Goal: Transaction & Acquisition: Book appointment/travel/reservation

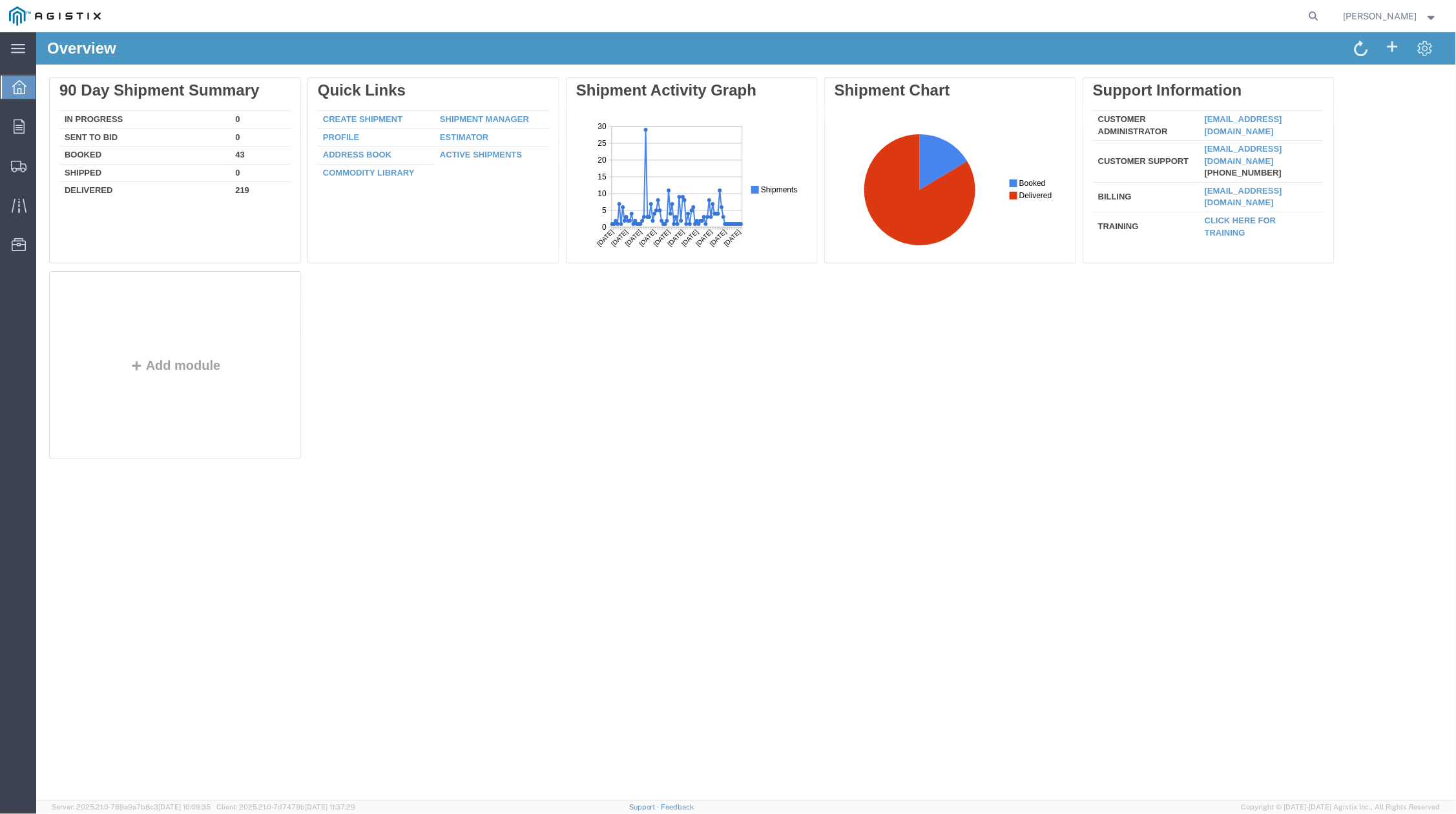
click at [1308, 13] on form at bounding box center [1314, 16] width 21 height 32
drag, startPoint x: 1319, startPoint y: 14, endPoint x: 1302, endPoint y: 19, distance: 17.7
click at [1320, 14] on icon at bounding box center [1314, 16] width 18 height 18
paste input "56119914"
type input "56119914"
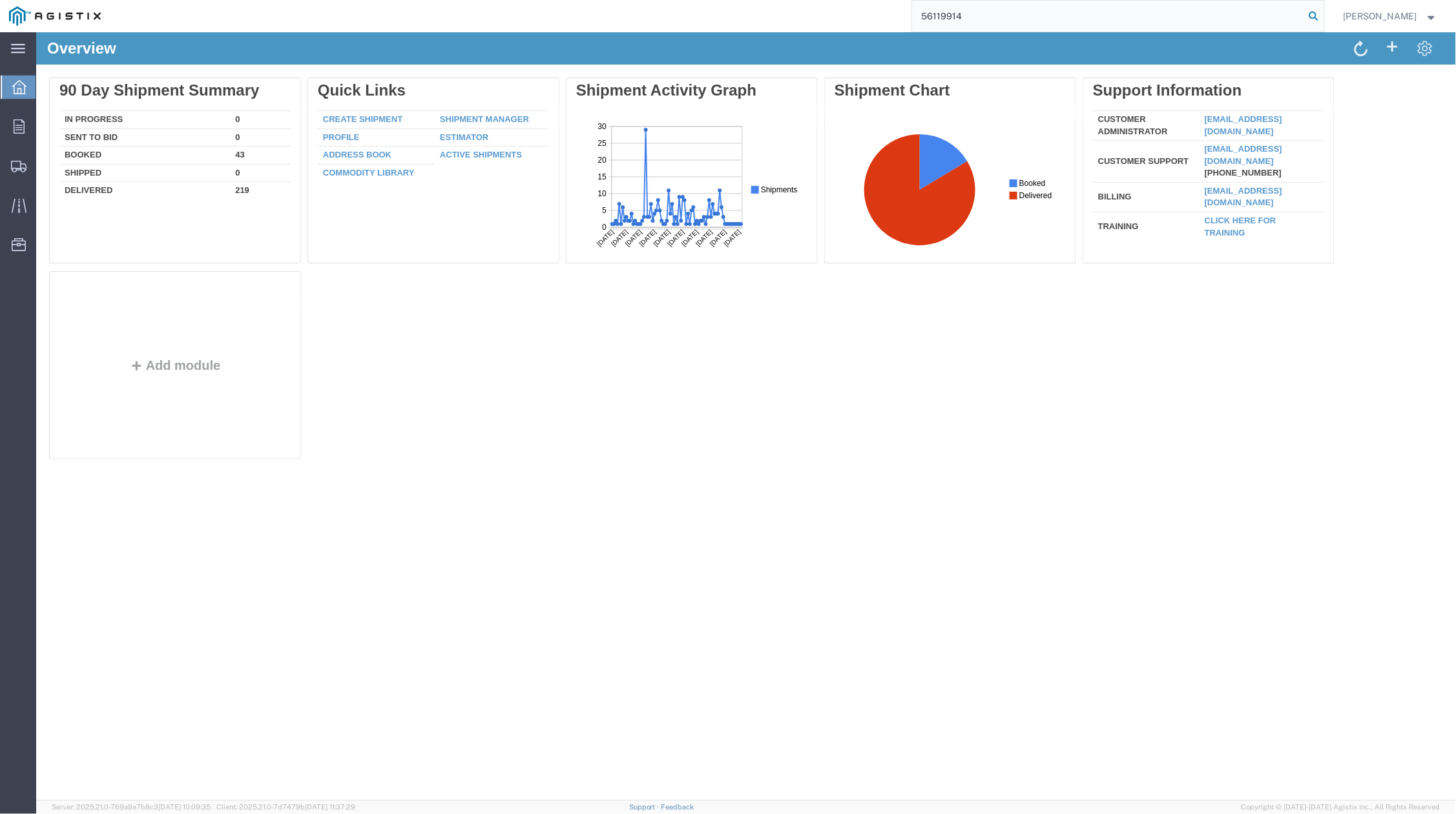
click at [1314, 15] on icon at bounding box center [1314, 16] width 18 height 18
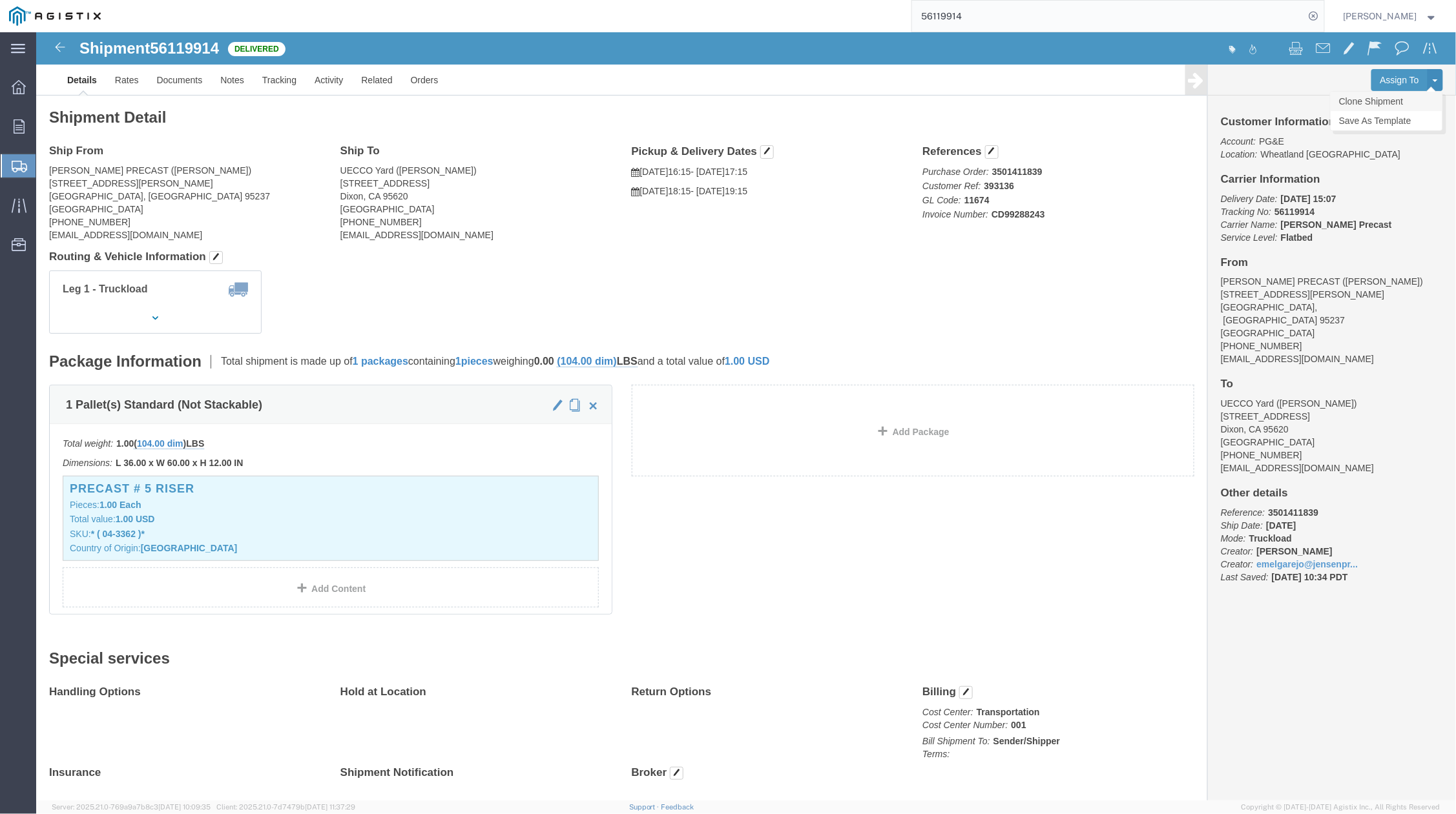
click link "Clone Shipment"
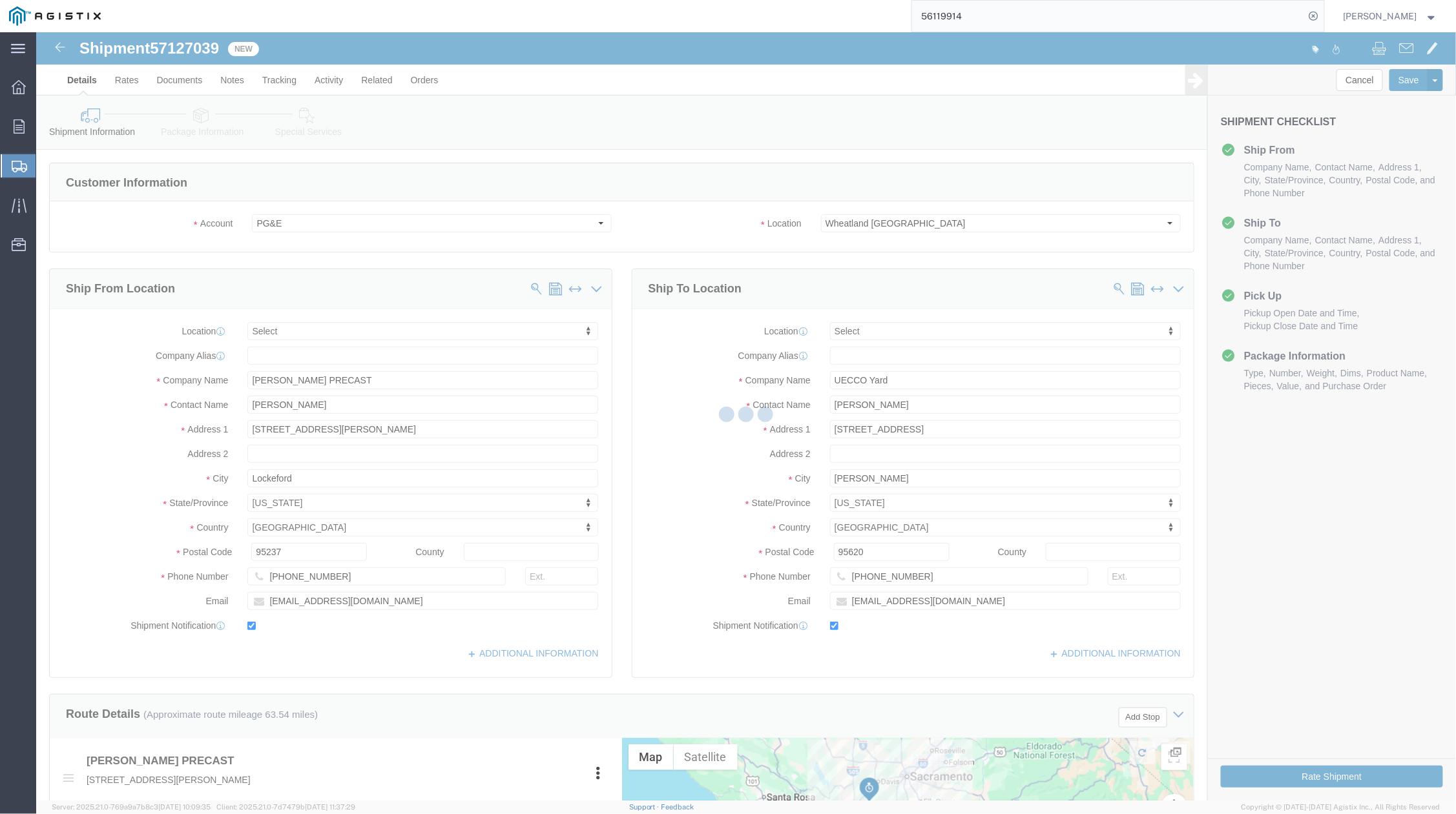
select select
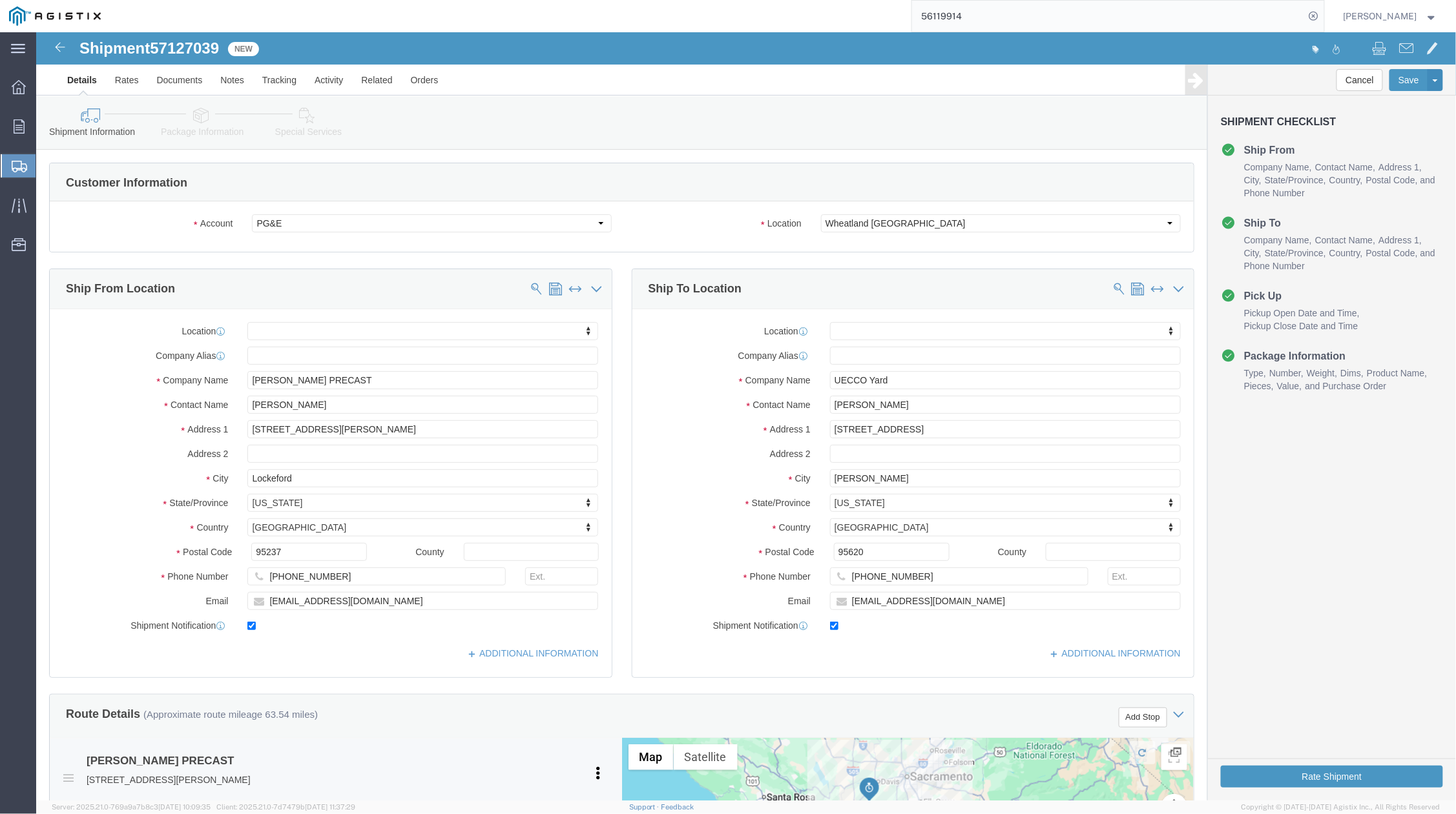
drag, startPoint x: 507, startPoint y: 740, endPoint x: 508, endPoint y: 733, distance: 7.1
click div "JENSEN PRECAST 12101 Brandt Road, Lockeford, CA, 95237, US Pickup Delivery"
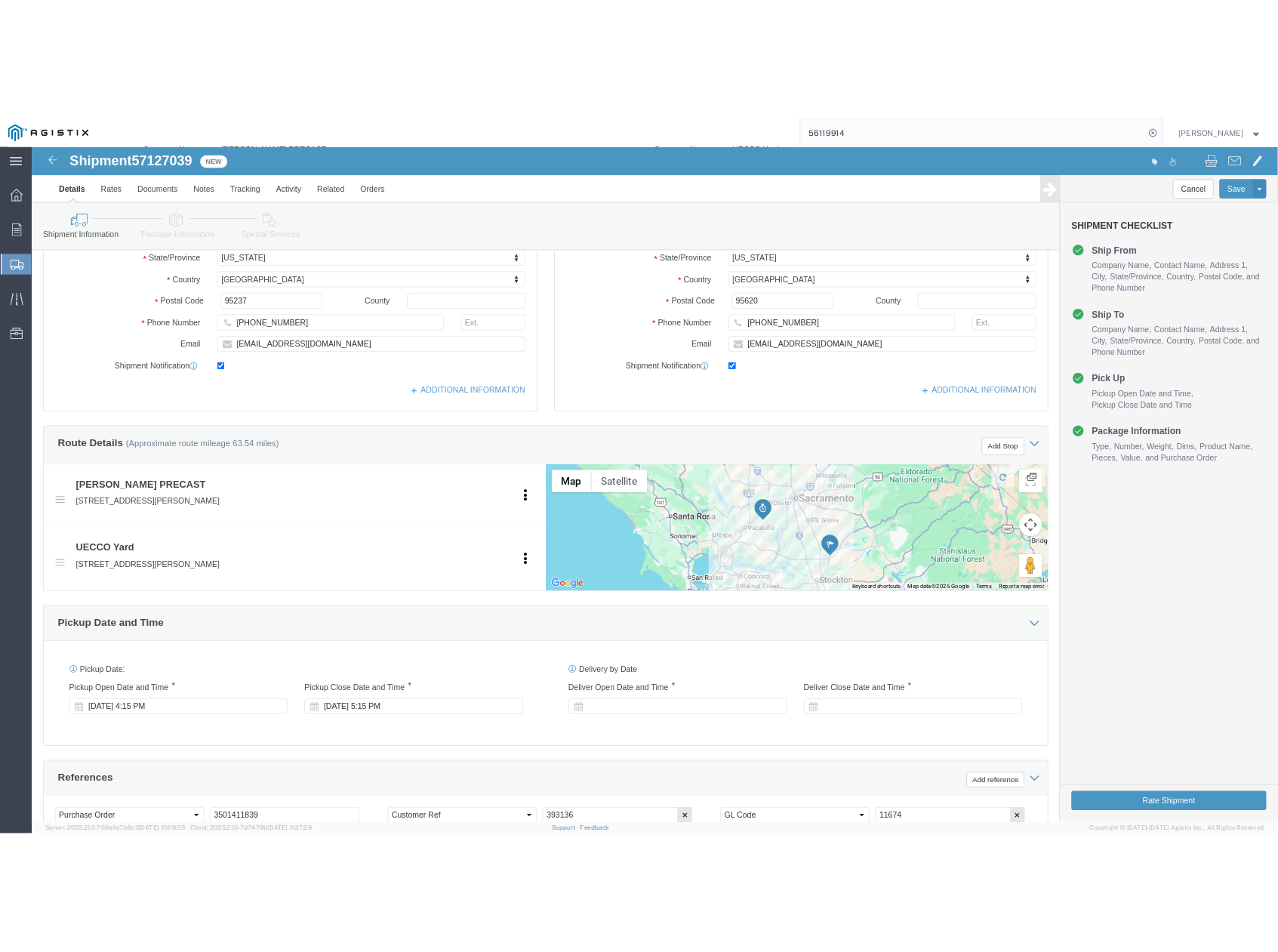
scroll to position [604, 0]
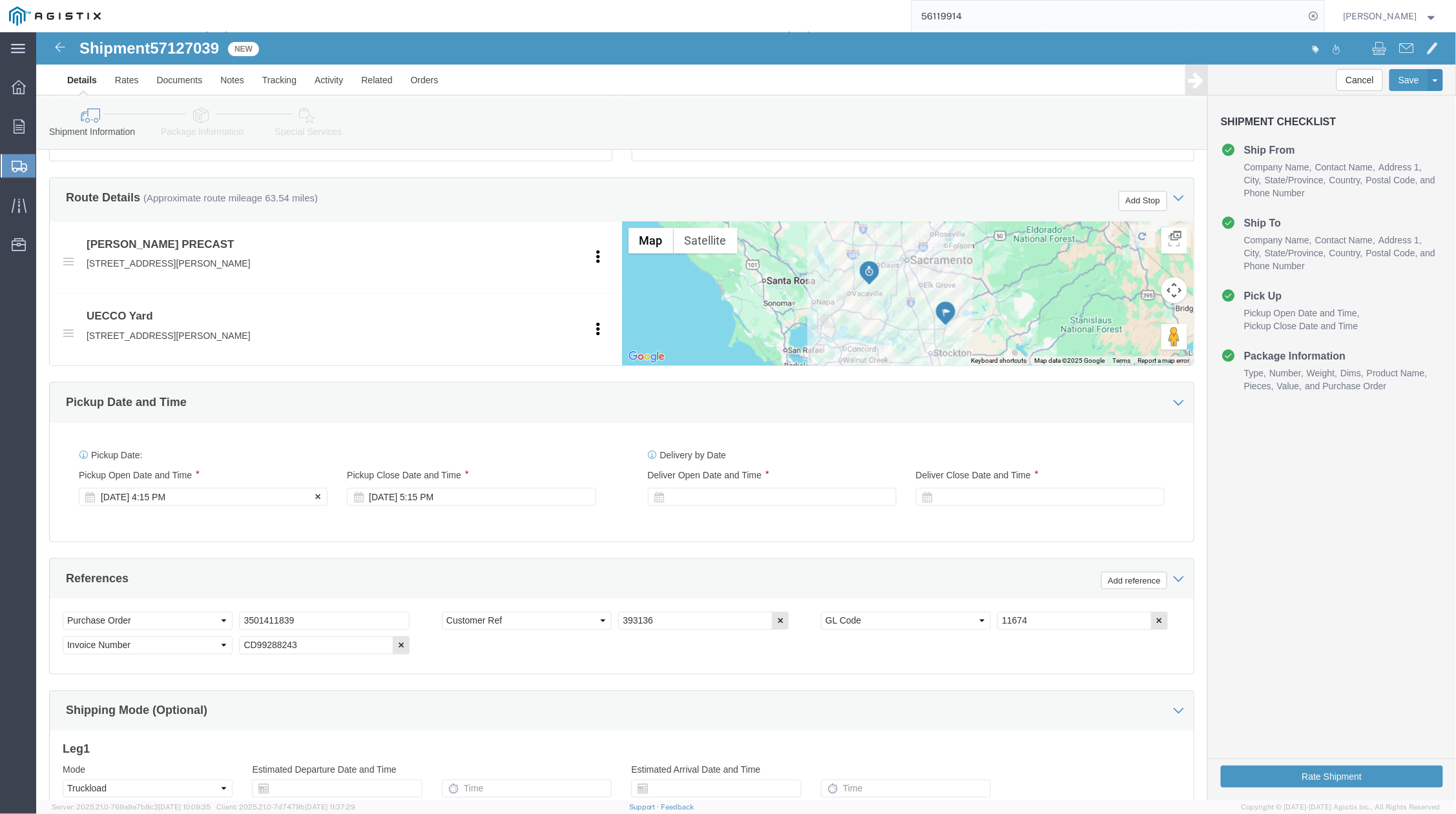
click div "Oct 14 2025 4:15 PM"
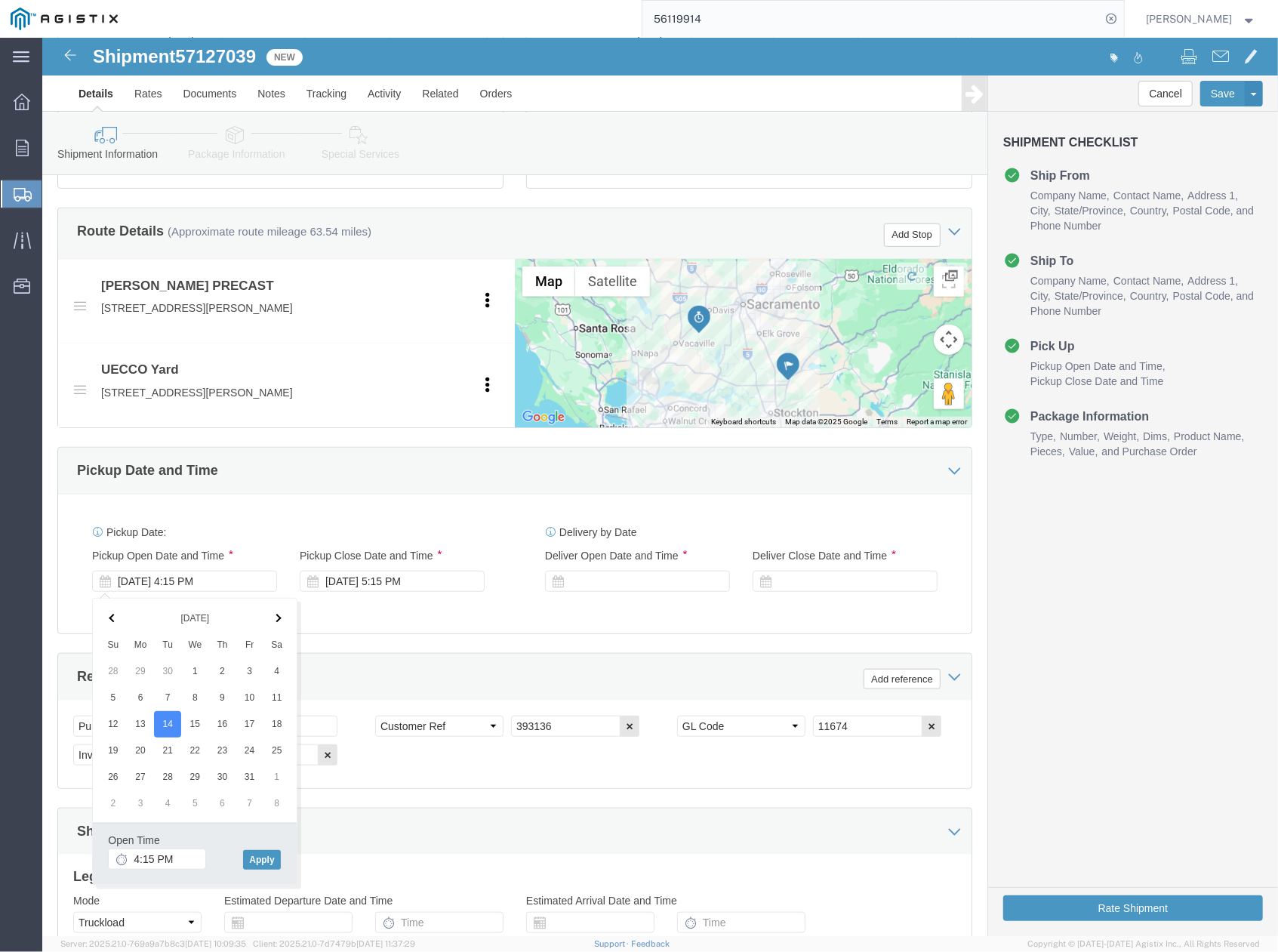
click div "Cancel Save Assign To Clone Shipment Save As Template Shipment Checklist Ship F…"
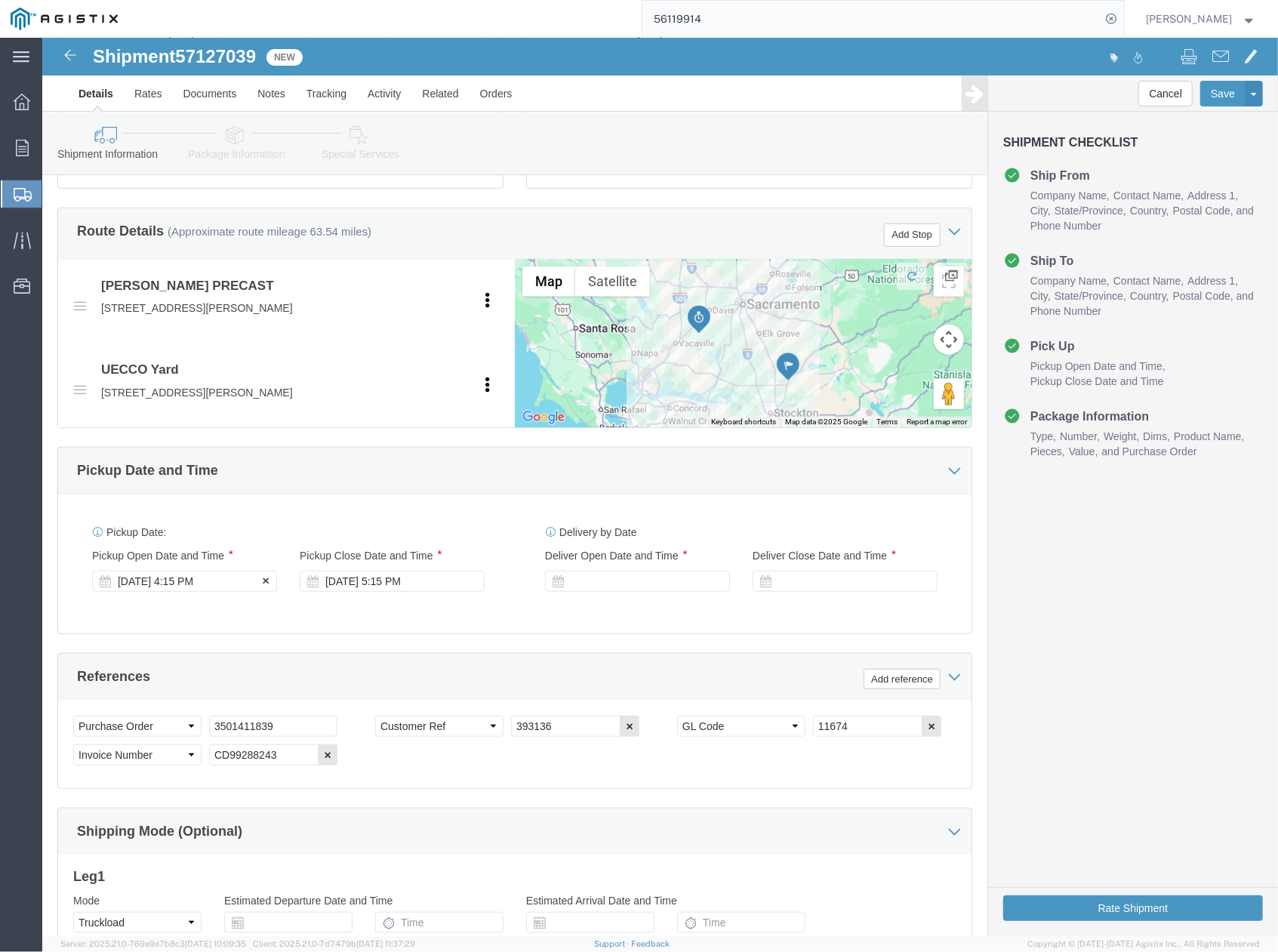
click div "Oct 14 2025 4:15 PM"
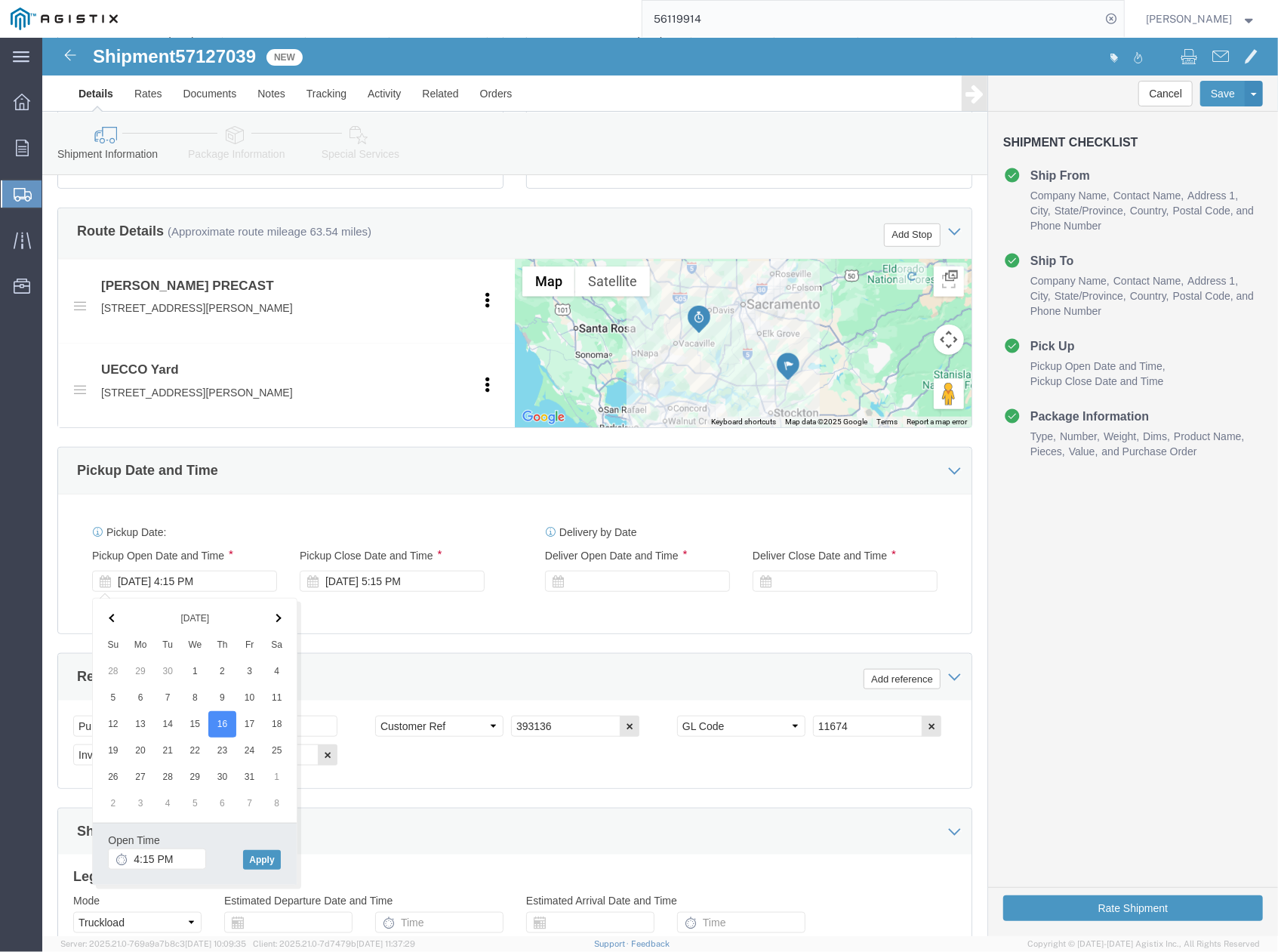
click div "Pickup Date: Pickup Start Date Pickup Start Time Pickup Open Date and Time Oct …"
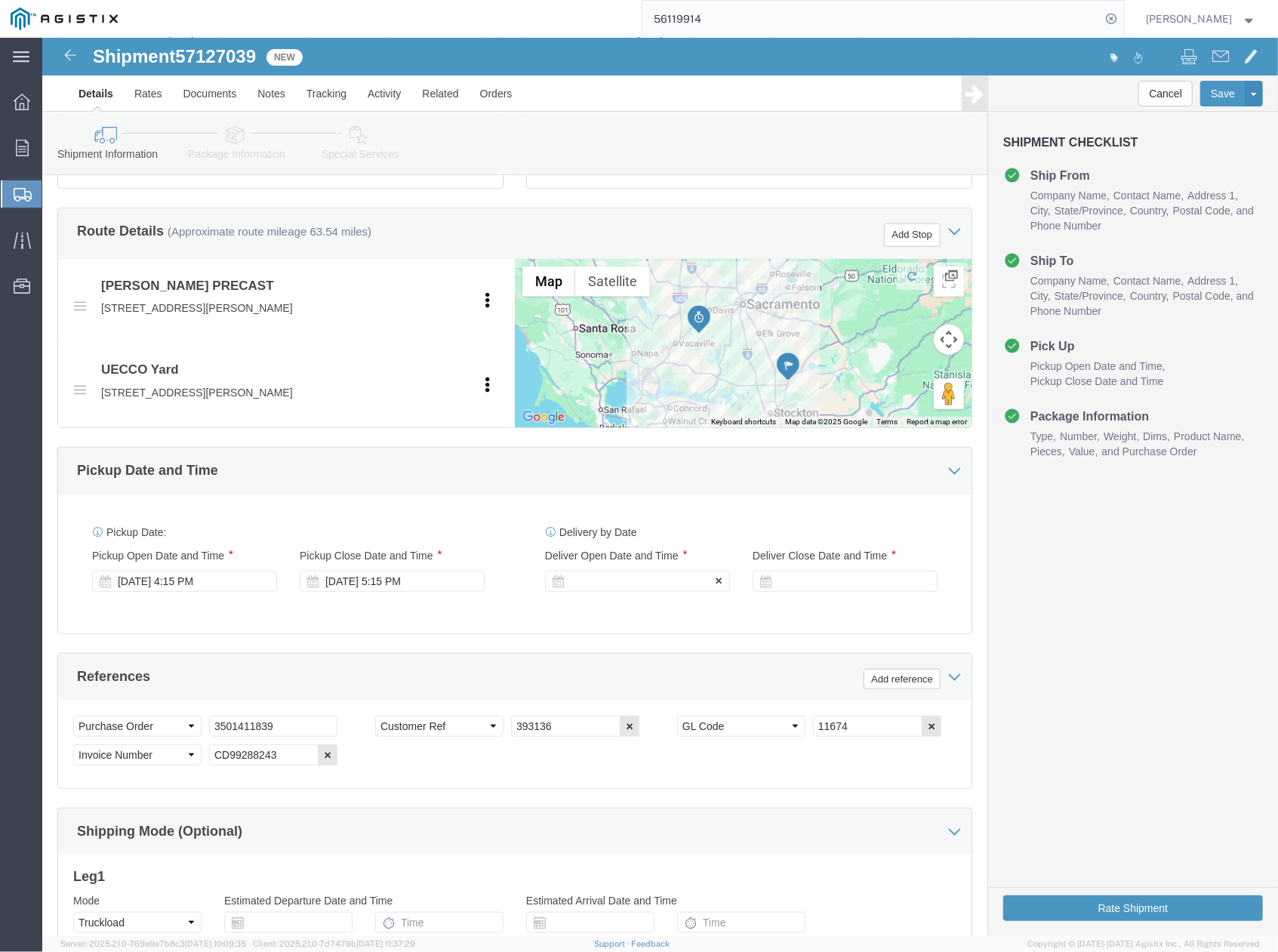
click div
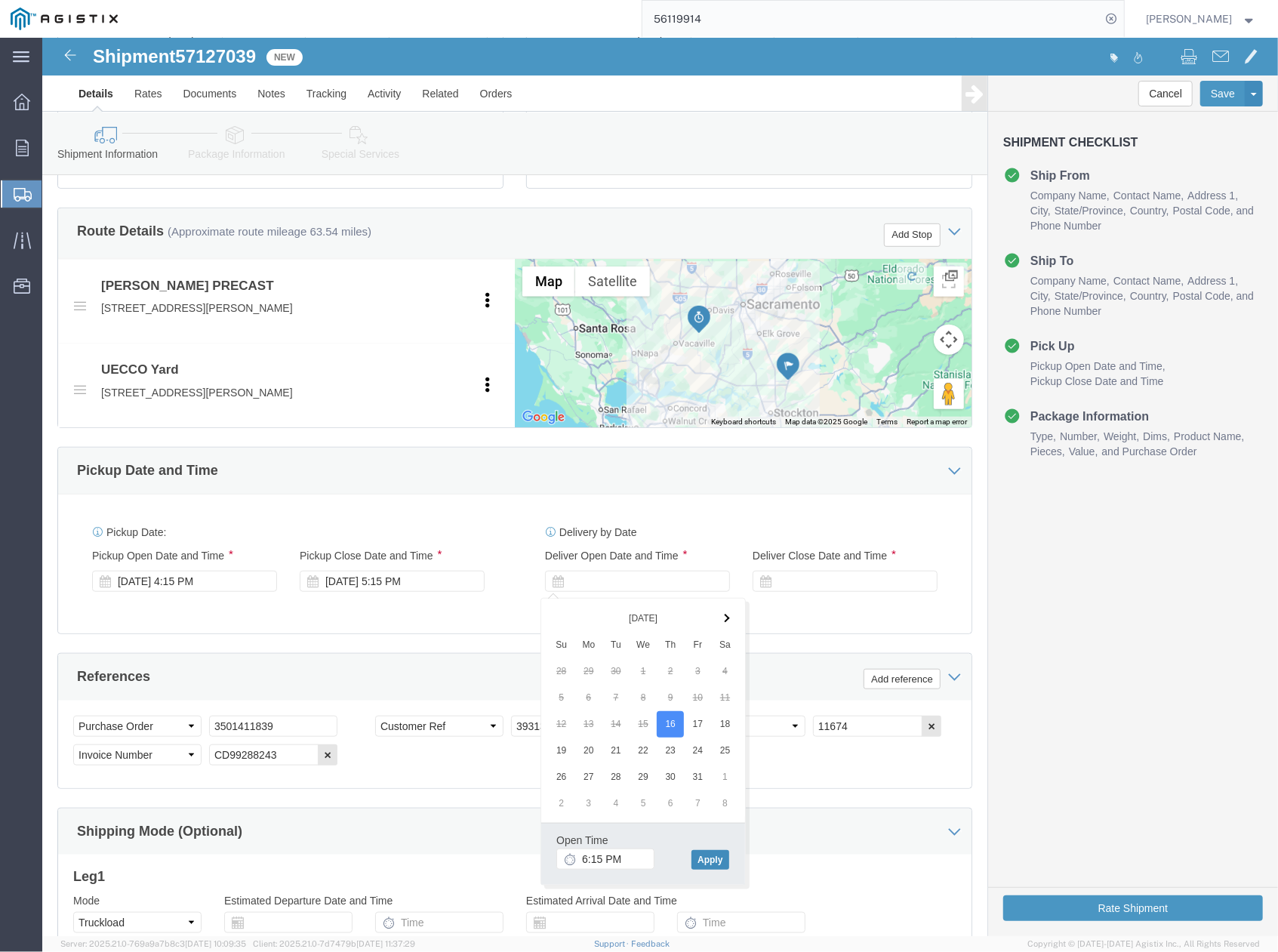
click button "Apply"
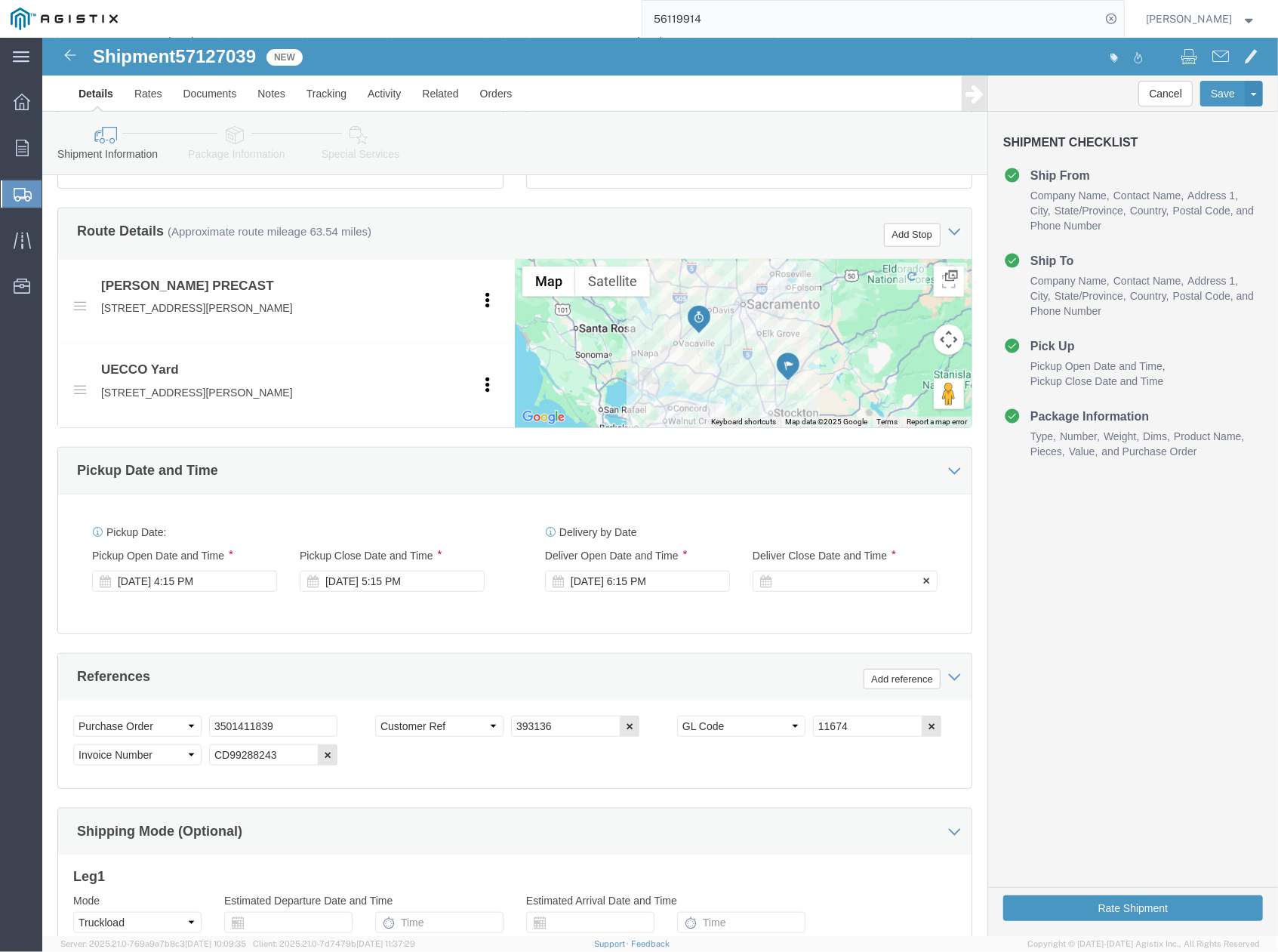
click div
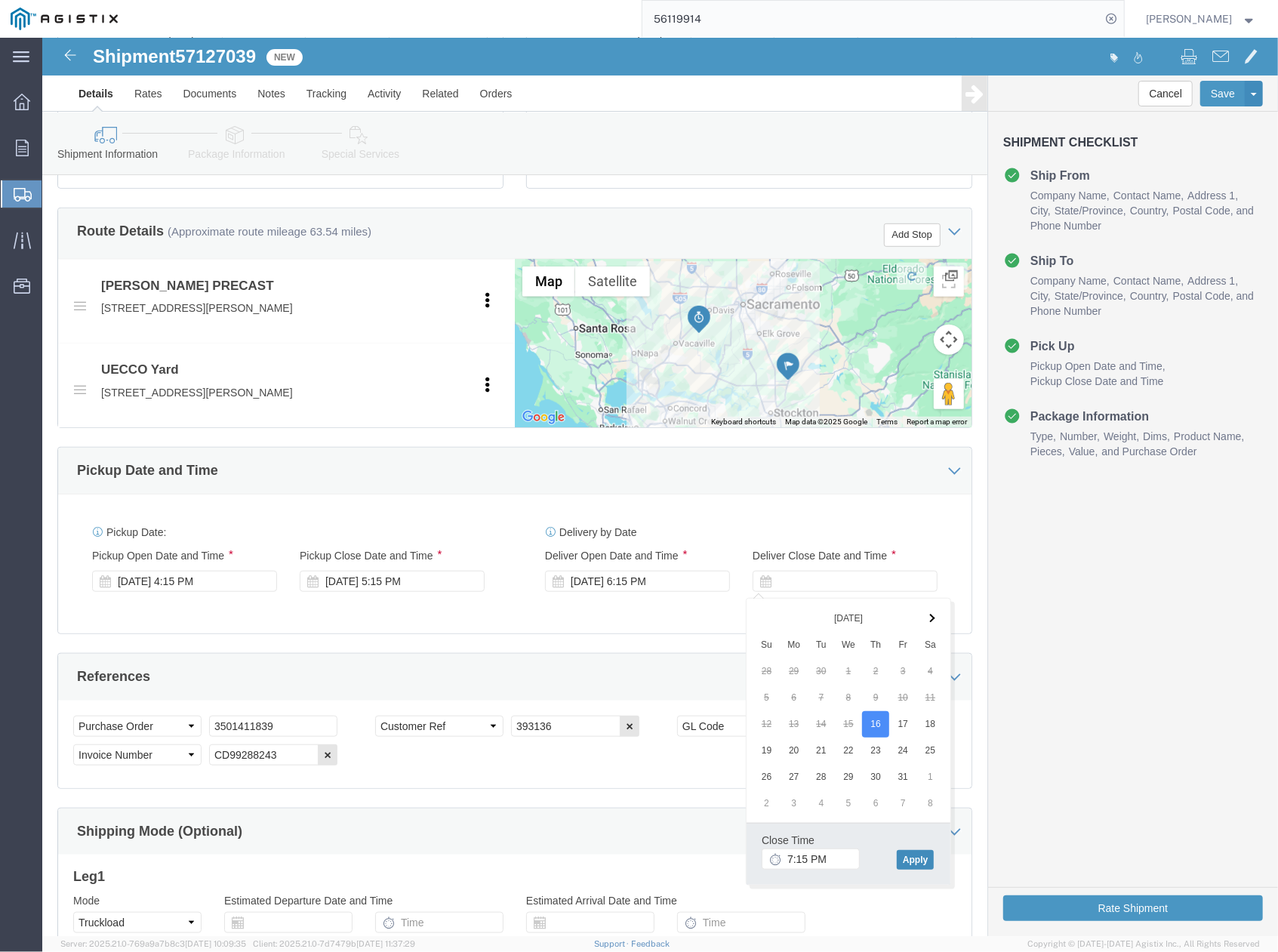
click button "Apply"
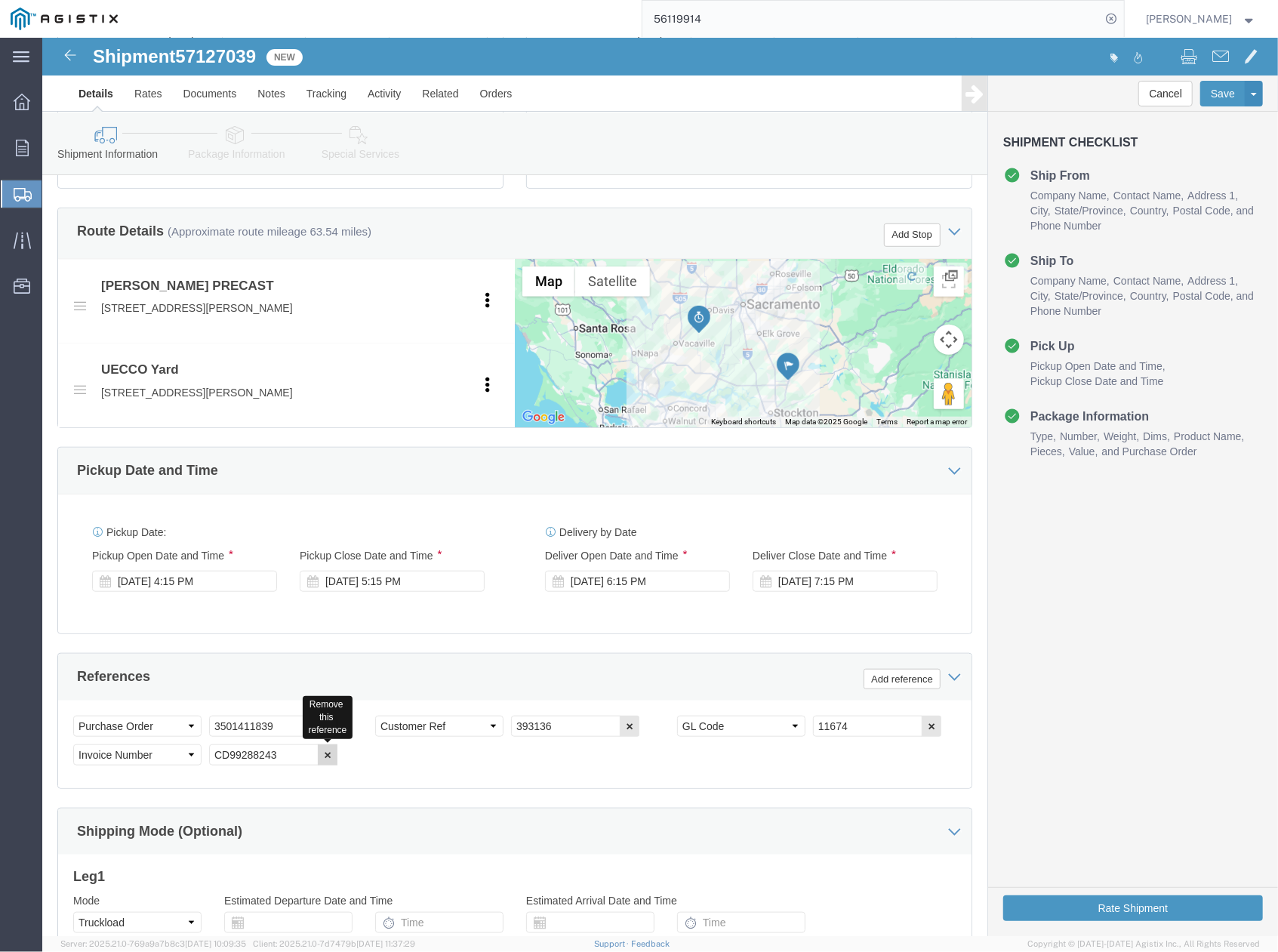
click icon "button"
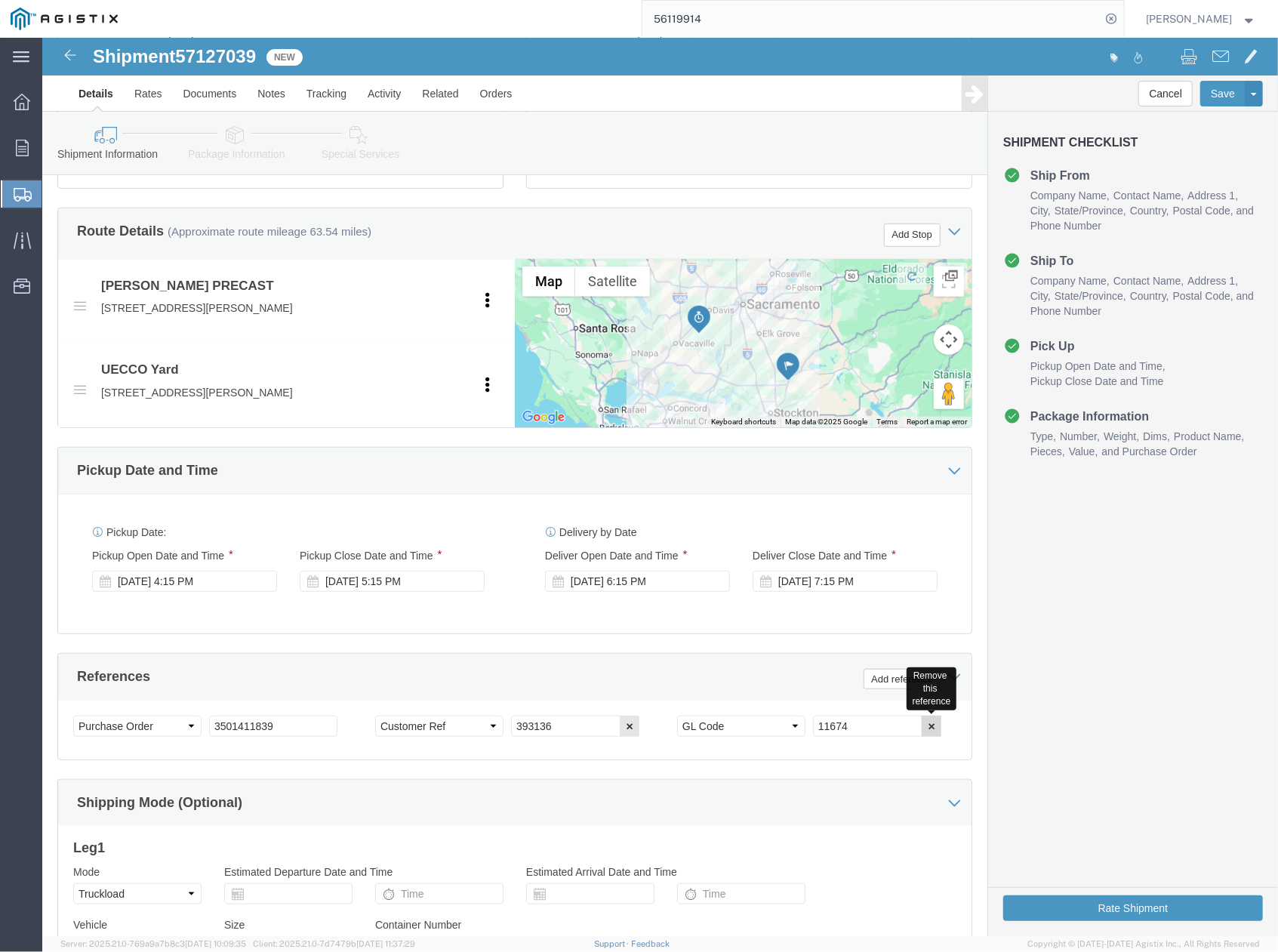
click icon "button"
drag, startPoint x: 514, startPoint y: 700, endPoint x: 434, endPoint y: 693, distance: 80.3
click div "Select Account Type Activity ID Airline Appointment Number ASN Batch Request # …"
paste input "416145"
type input "416145"
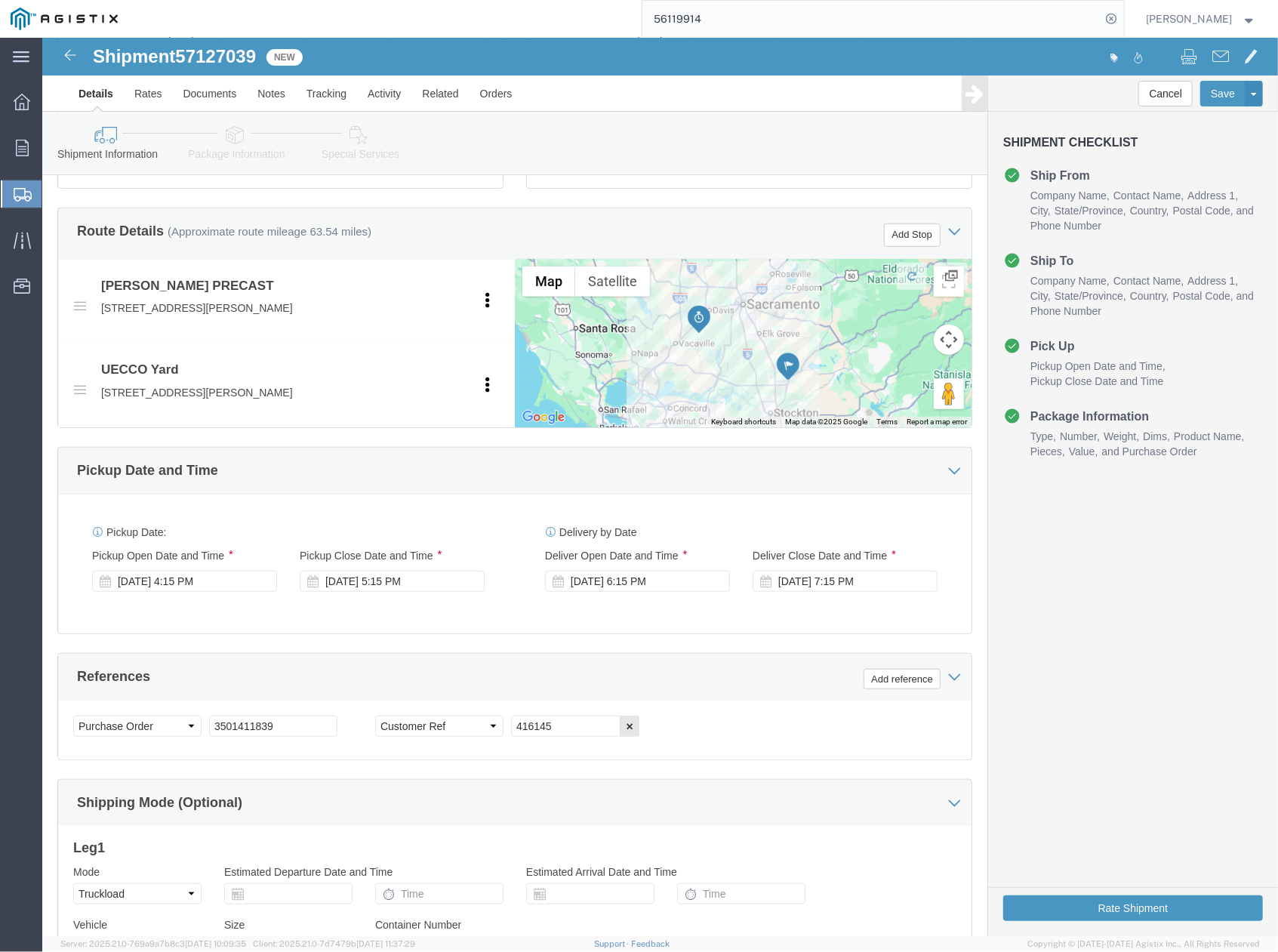
click div "Select Account Type Activity ID Airline Appointment Number ASN Batch Request # …"
drag, startPoint x: 486, startPoint y: 697, endPoint x: 461, endPoint y: 697, distance: 25.0
click div "Select Account Type Activity ID Airline Appointment Number ASN Batch Request # …"
drag, startPoint x: 189, startPoint y: 691, endPoint x: 161, endPoint y: 690, distance: 28.0
click div "Select Account Type Activity ID Airline Appointment Number ASN Batch Request # …"
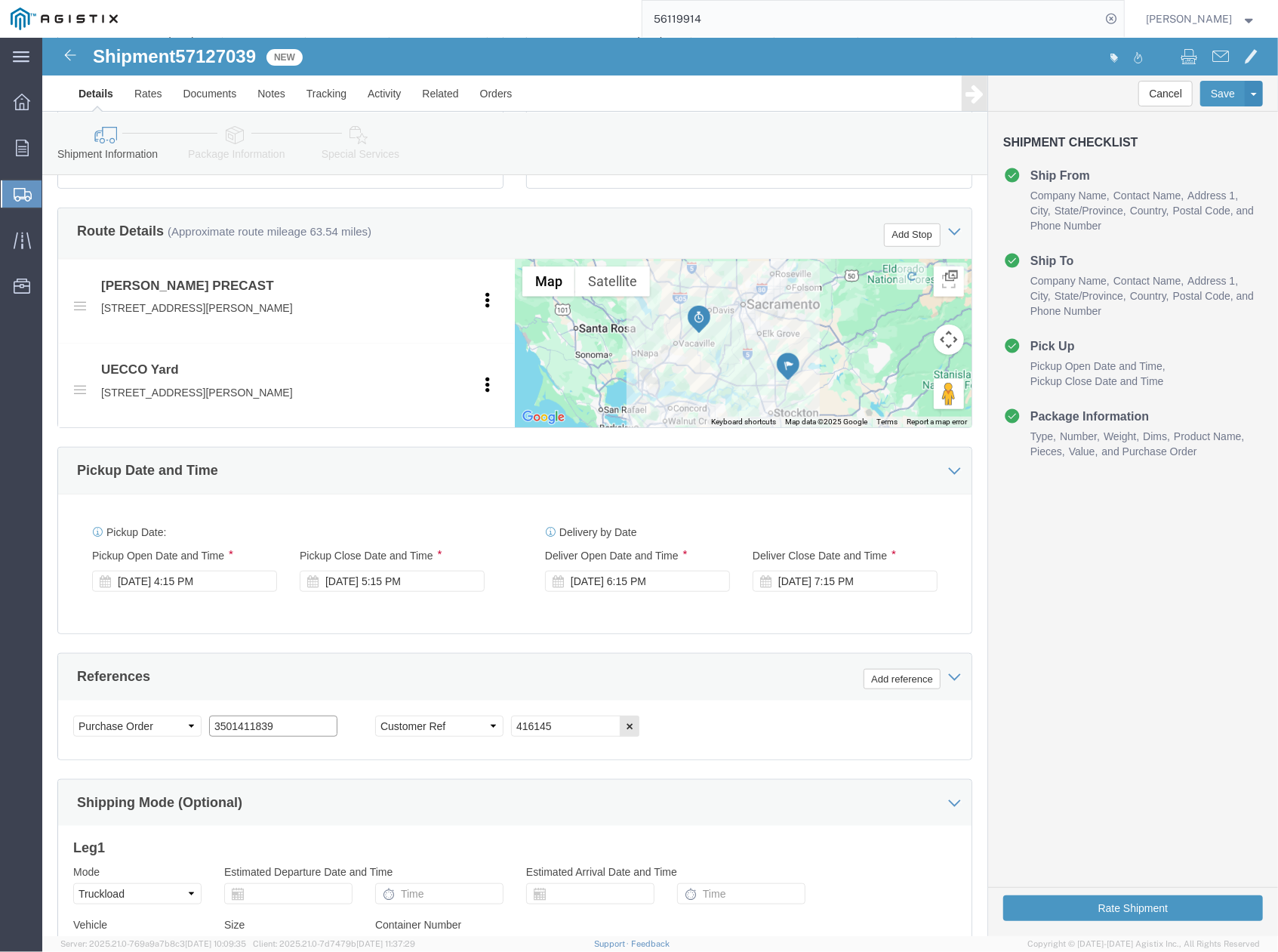
paste input "25753"
type input "3501425753"
click div "References Add reference"
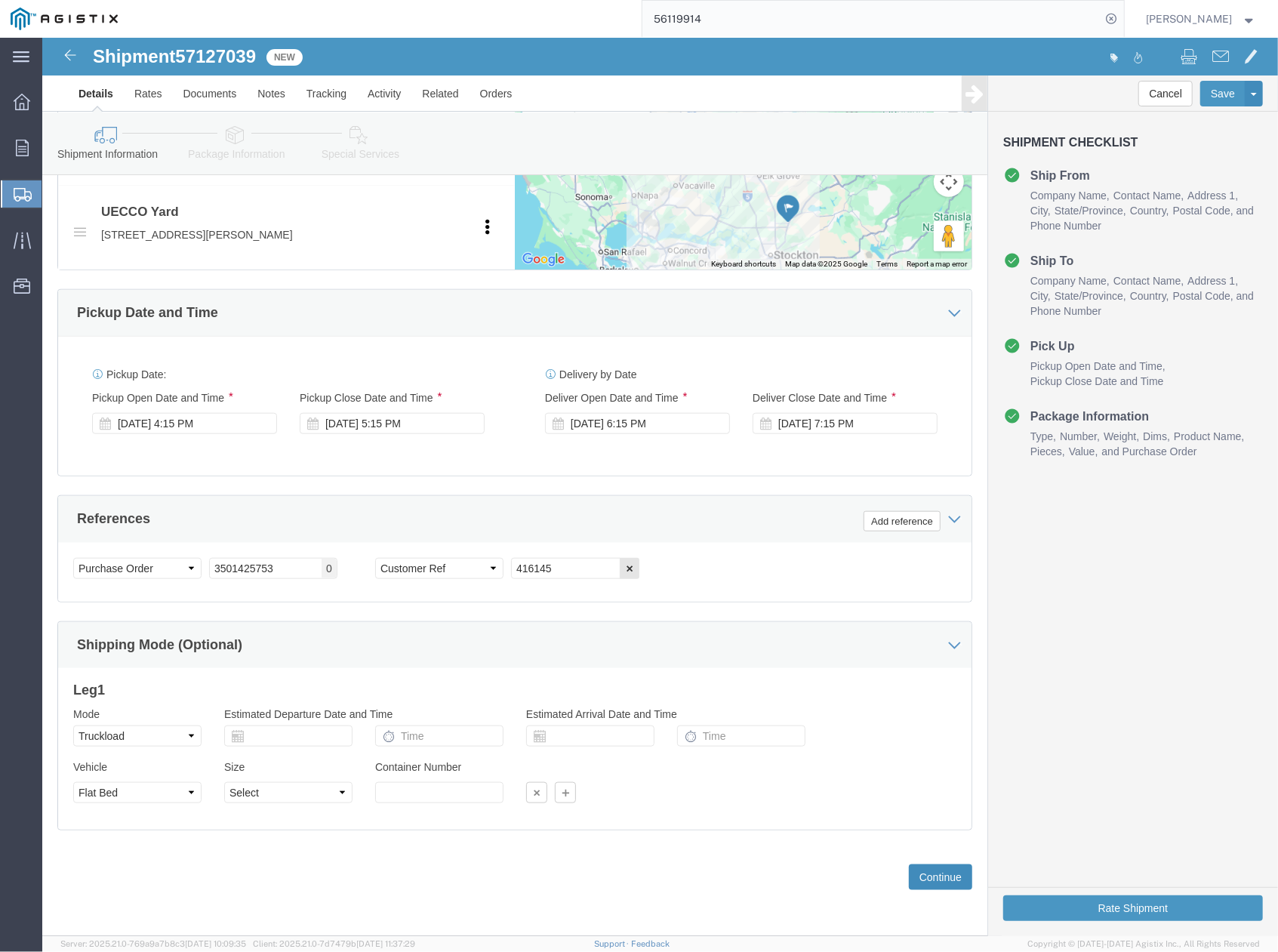
click button "Continue"
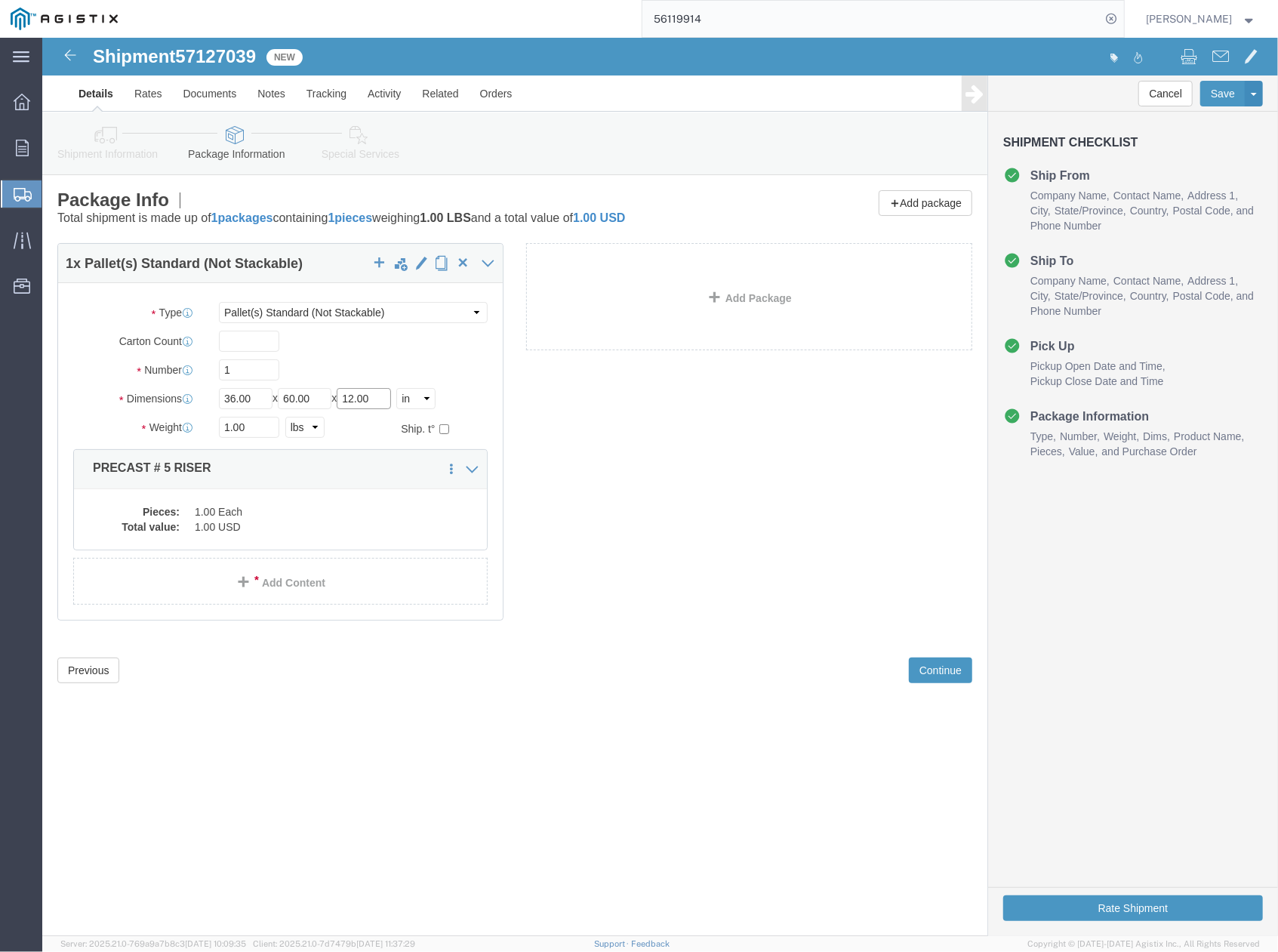
drag, startPoint x: 348, startPoint y: 355, endPoint x: 309, endPoint y: 361, distance: 39.5
click input "12.00"
type input "54"
click div "1 x Pallet(s) Standard (Not Stackable) Package Type Select Bulk Bundle(s) Cardb…"
drag, startPoint x: 220, startPoint y: 389, endPoint x: 170, endPoint y: 404, distance: 52.2
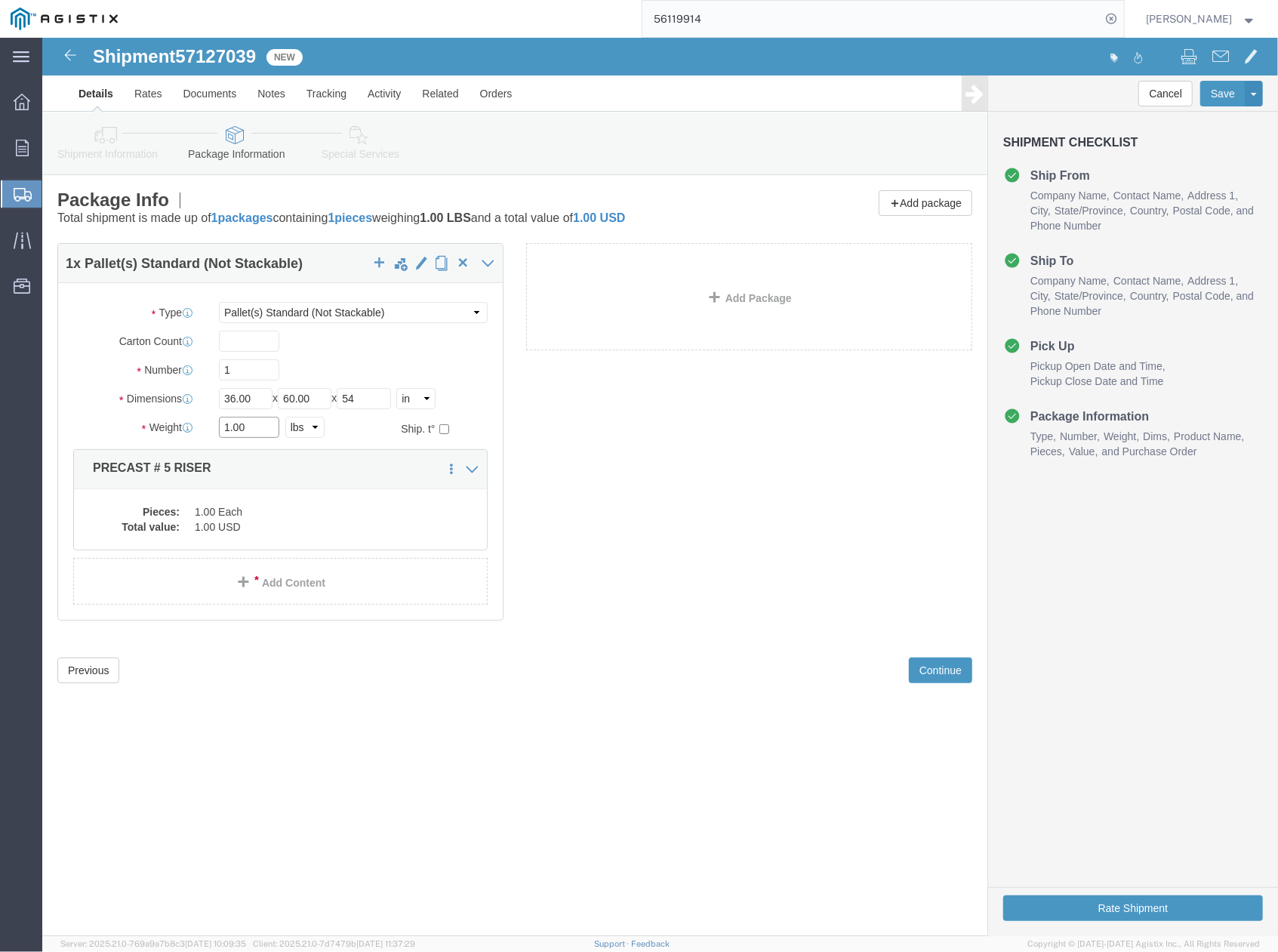
click input "1.00"
type input "7000"
click div "1 x Pallet(s) Standard (Not Stackable) Package Type Select Bulk Bundle(s) Cardb…"
click dd "1.00 USD"
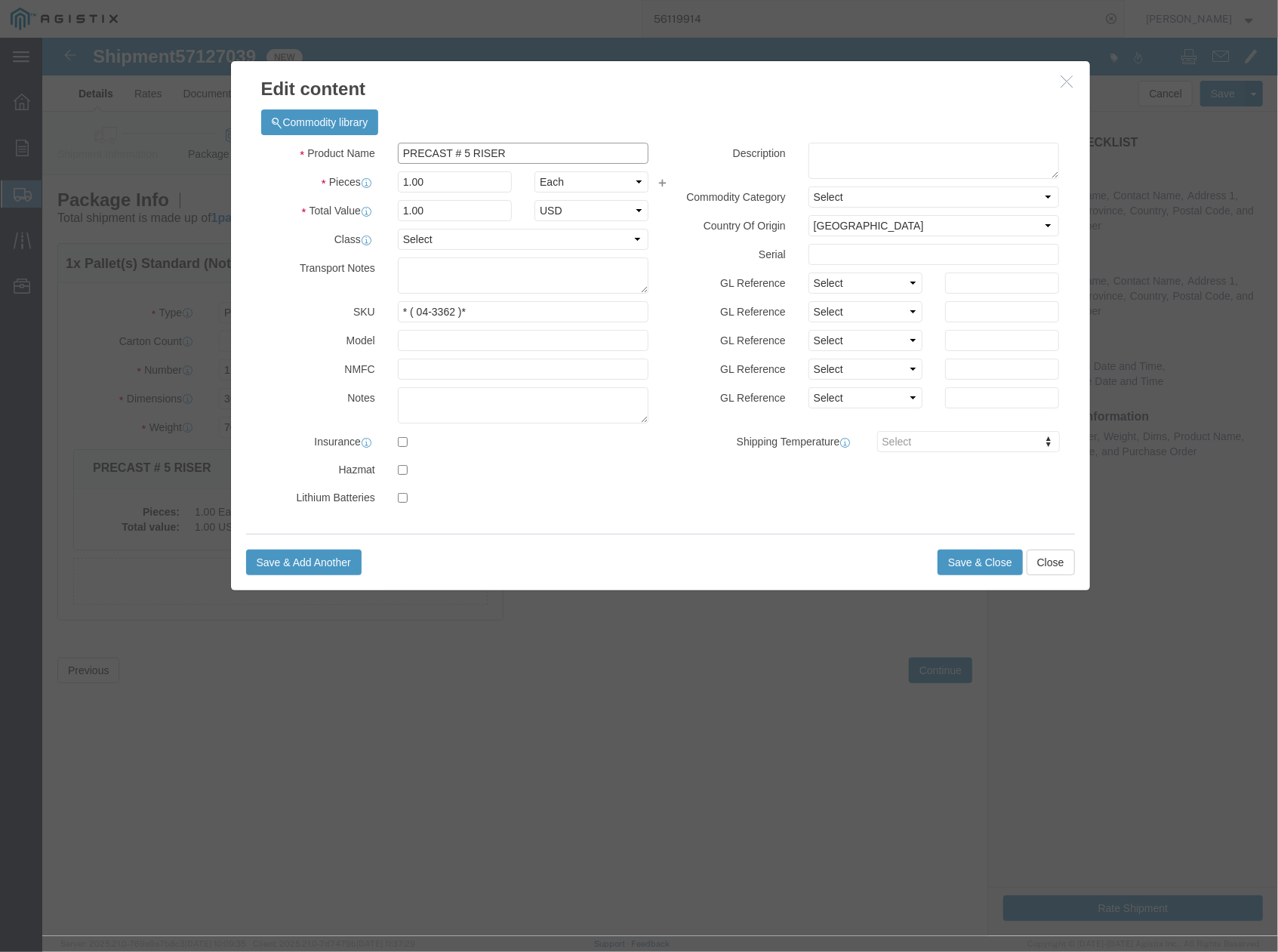
drag, startPoint x: 503, startPoint y: 122, endPoint x: 430, endPoint y: 128, distance: 73.2
click div "Product Name PRECAST # 5 RISER Pieces 1.00 Select Bag Barrels 100Board Feet Bot…"
type input "PRECAST # 5 IVT ASSEMBLY"
drag, startPoint x: 412, startPoint y: 276, endPoint x: 382, endPoint y: 283, distance: 30.8
click input "* ( 04-3362 )*"
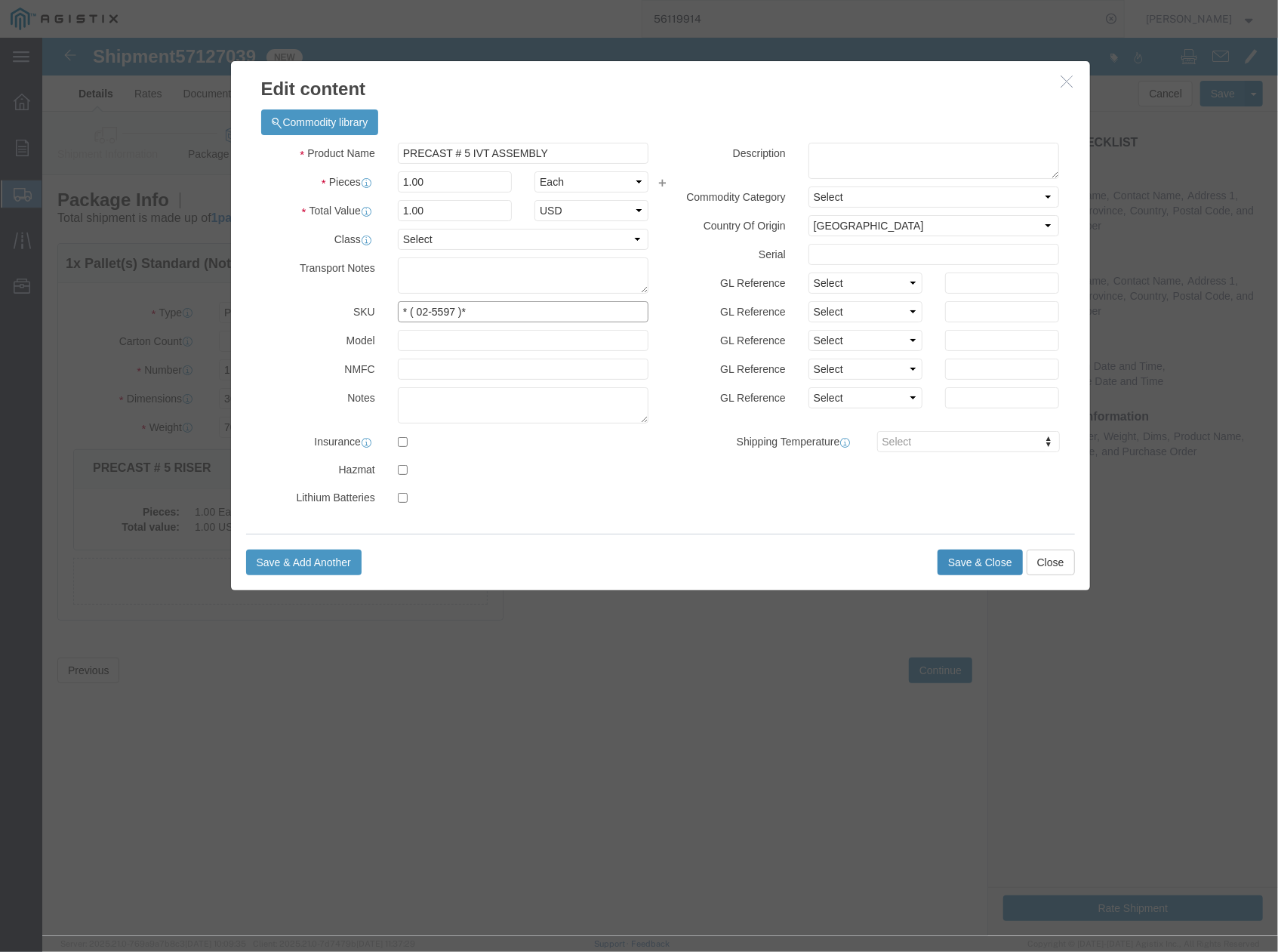
type input "* ( 02-5597 )*"
click button "Save & Close"
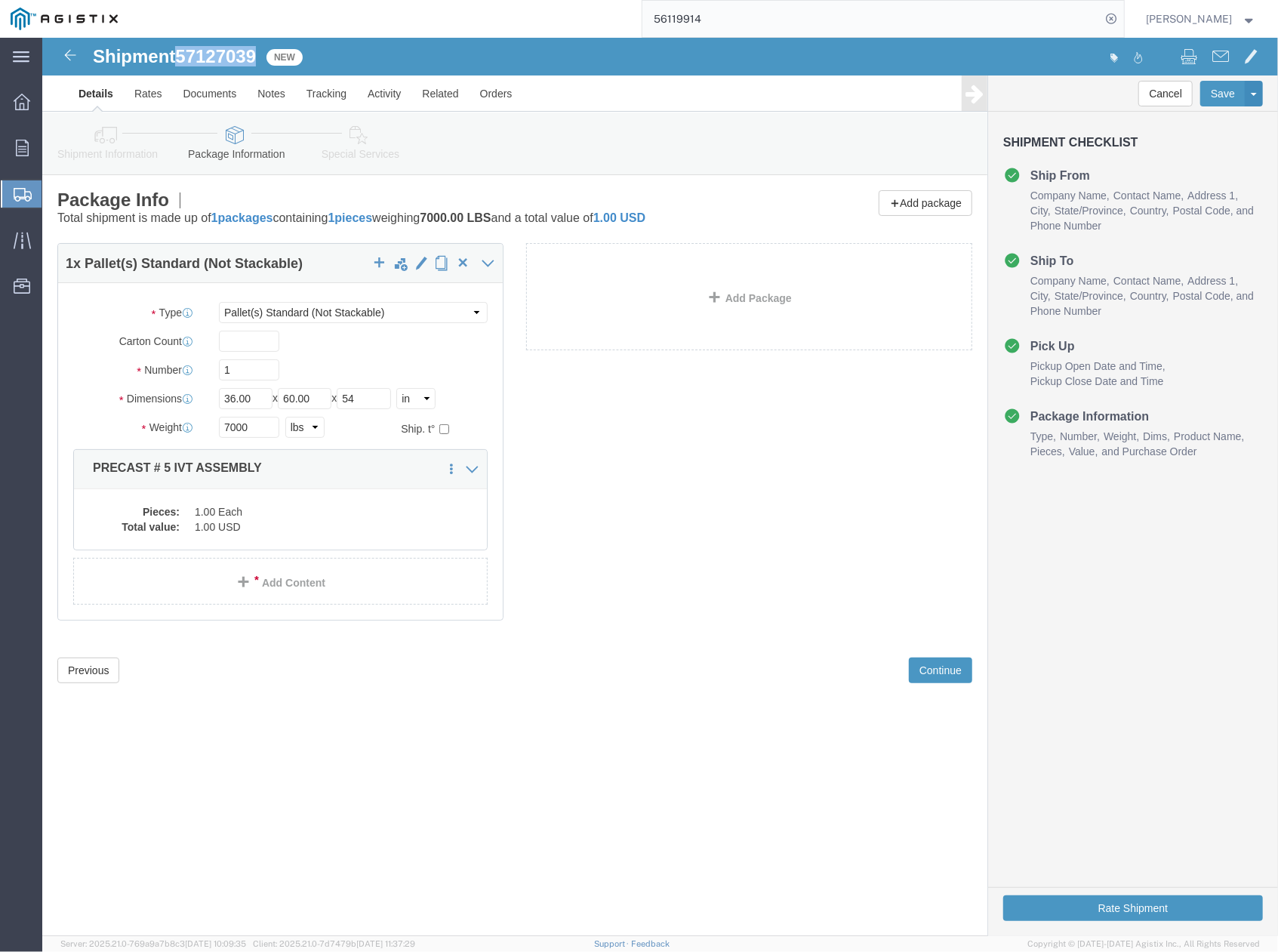
drag, startPoint x: 139, startPoint y: 20, endPoint x: 218, endPoint y: 12, distance: 79.4
click span "57127039"
copy span "57127039"
click button "Continue"
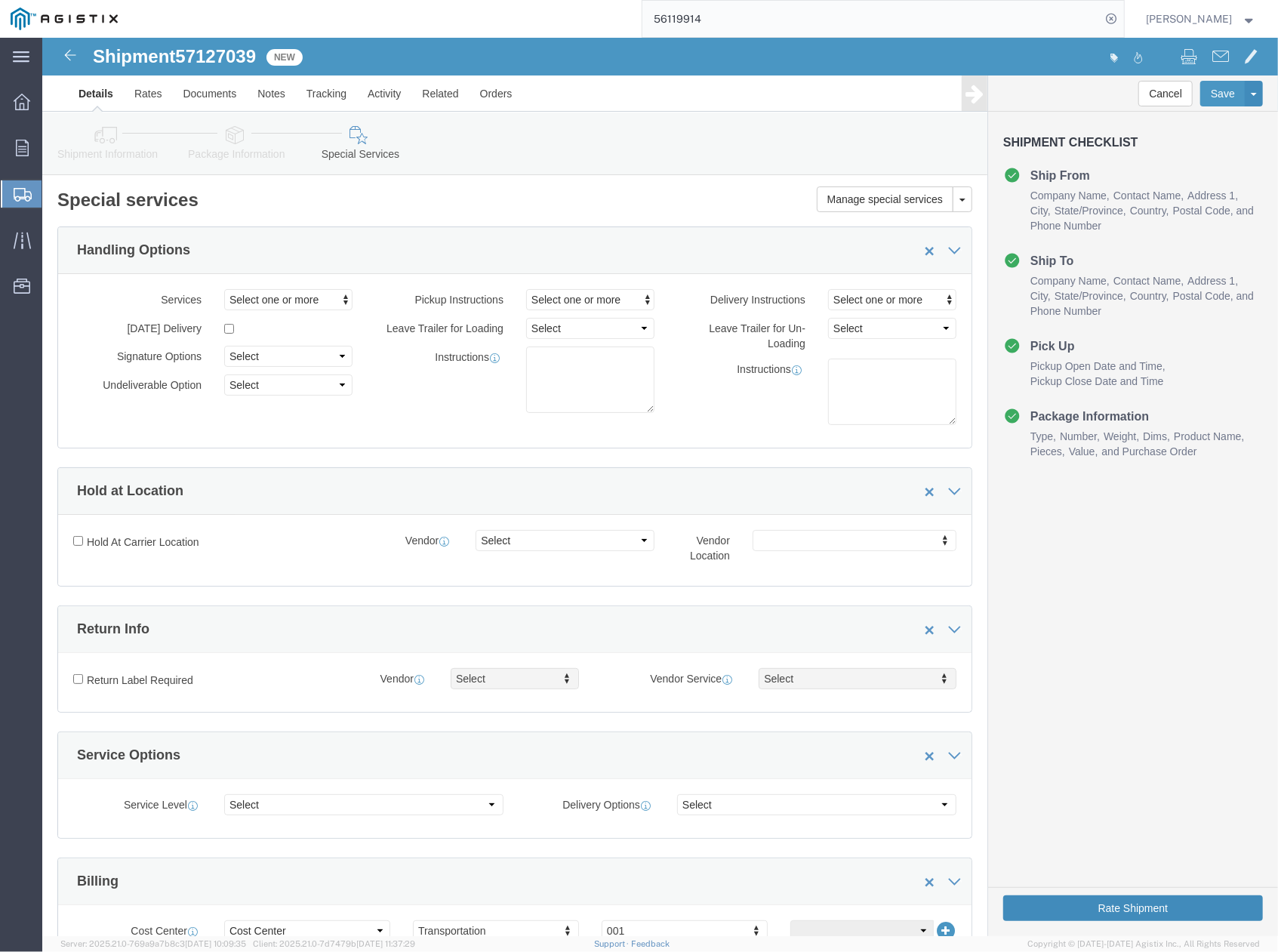
click button "Rate Shipment"
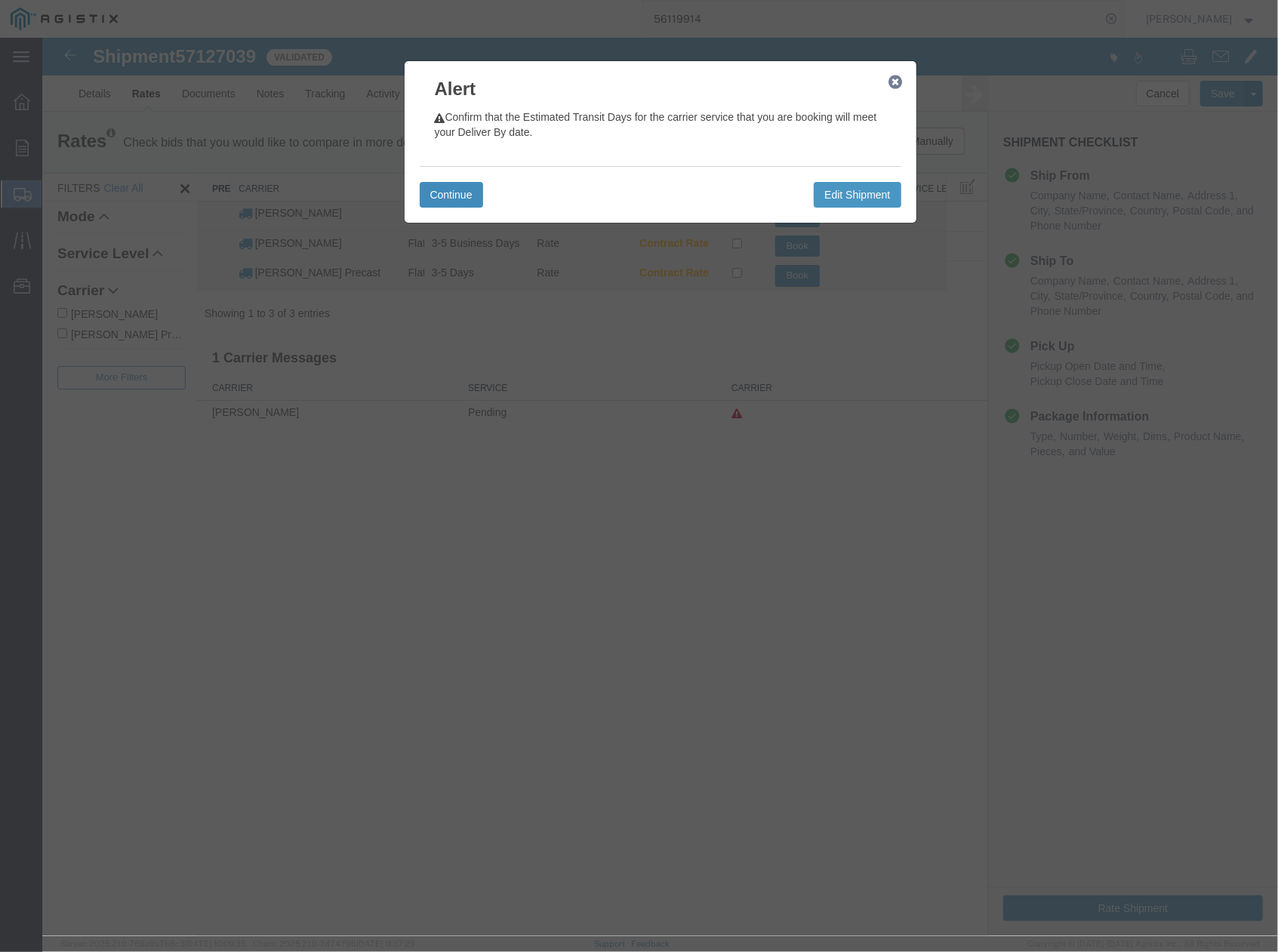
click at [437, 184] on button "Continue" at bounding box center [451, 193] width 64 height 25
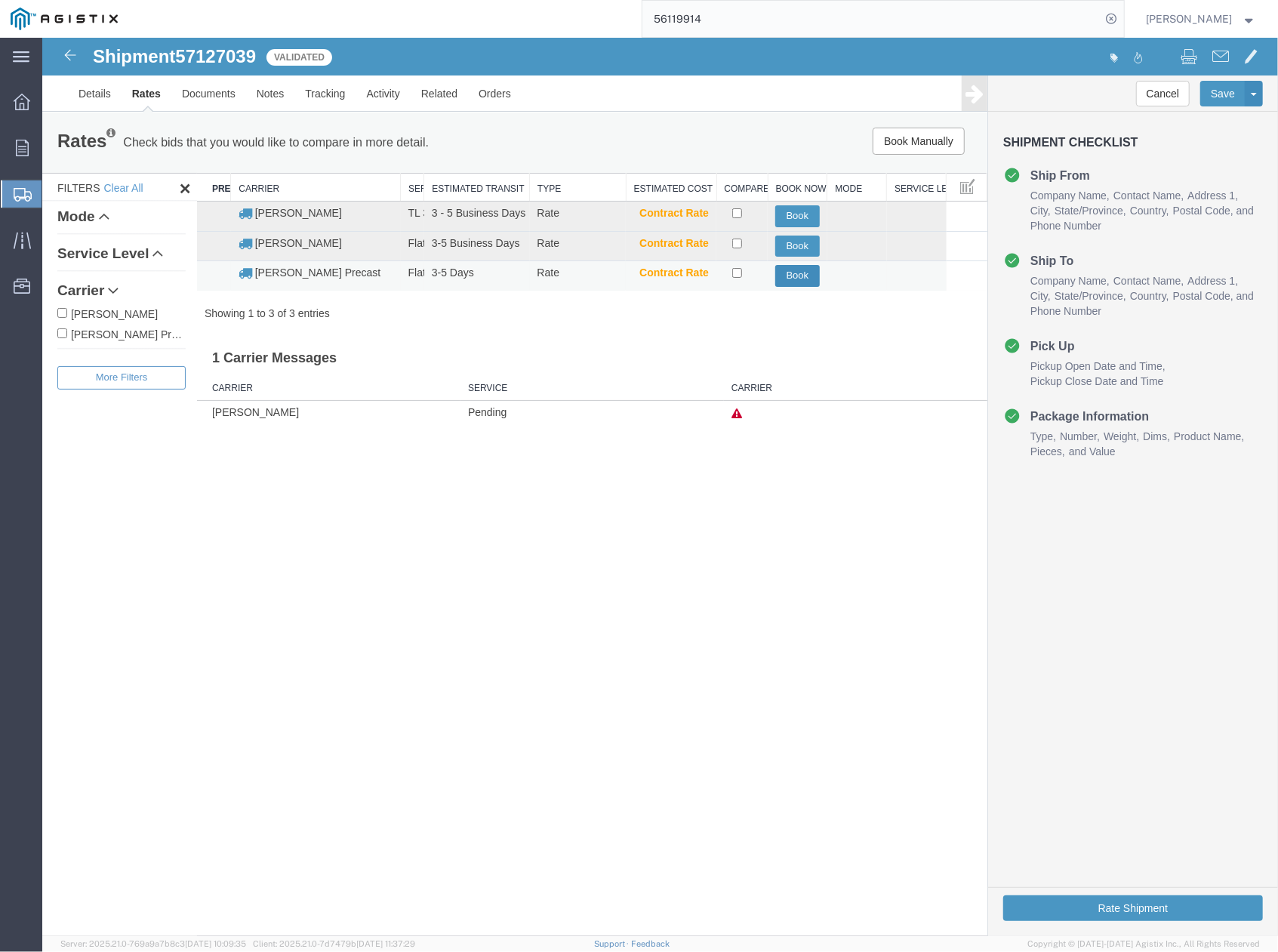
click at [796, 274] on button "Book" at bounding box center [796, 275] width 45 height 22
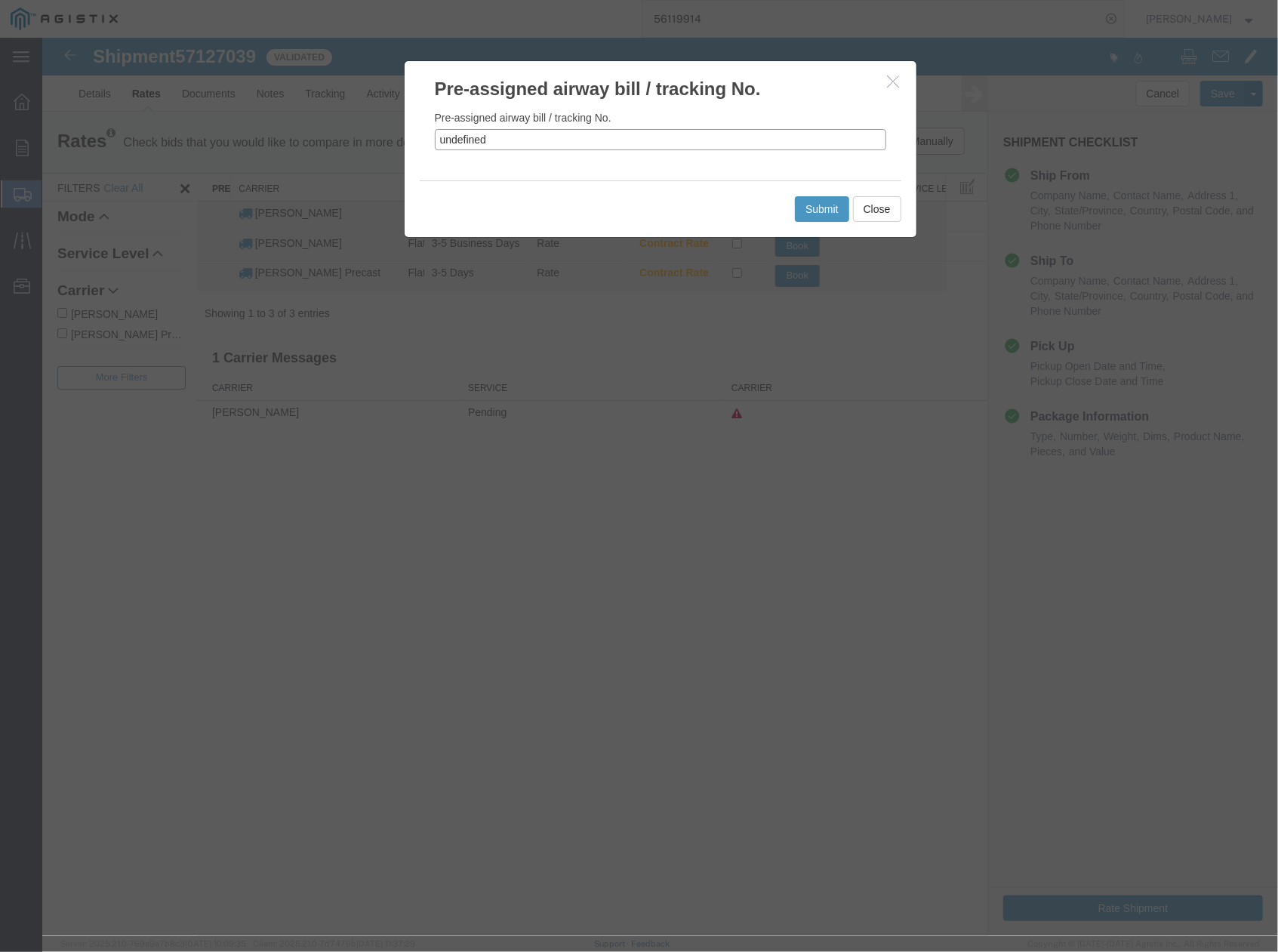
drag, startPoint x: 451, startPoint y: 139, endPoint x: 408, endPoint y: 139, distance: 43.0
click at [408, 139] on div "Pre-assigned airway bill / tracking No. undefined" at bounding box center [660, 140] width 512 height 78
paste input "57127039"
type input "57127039"
click at [815, 211] on button "Submit" at bounding box center [821, 208] width 55 height 25
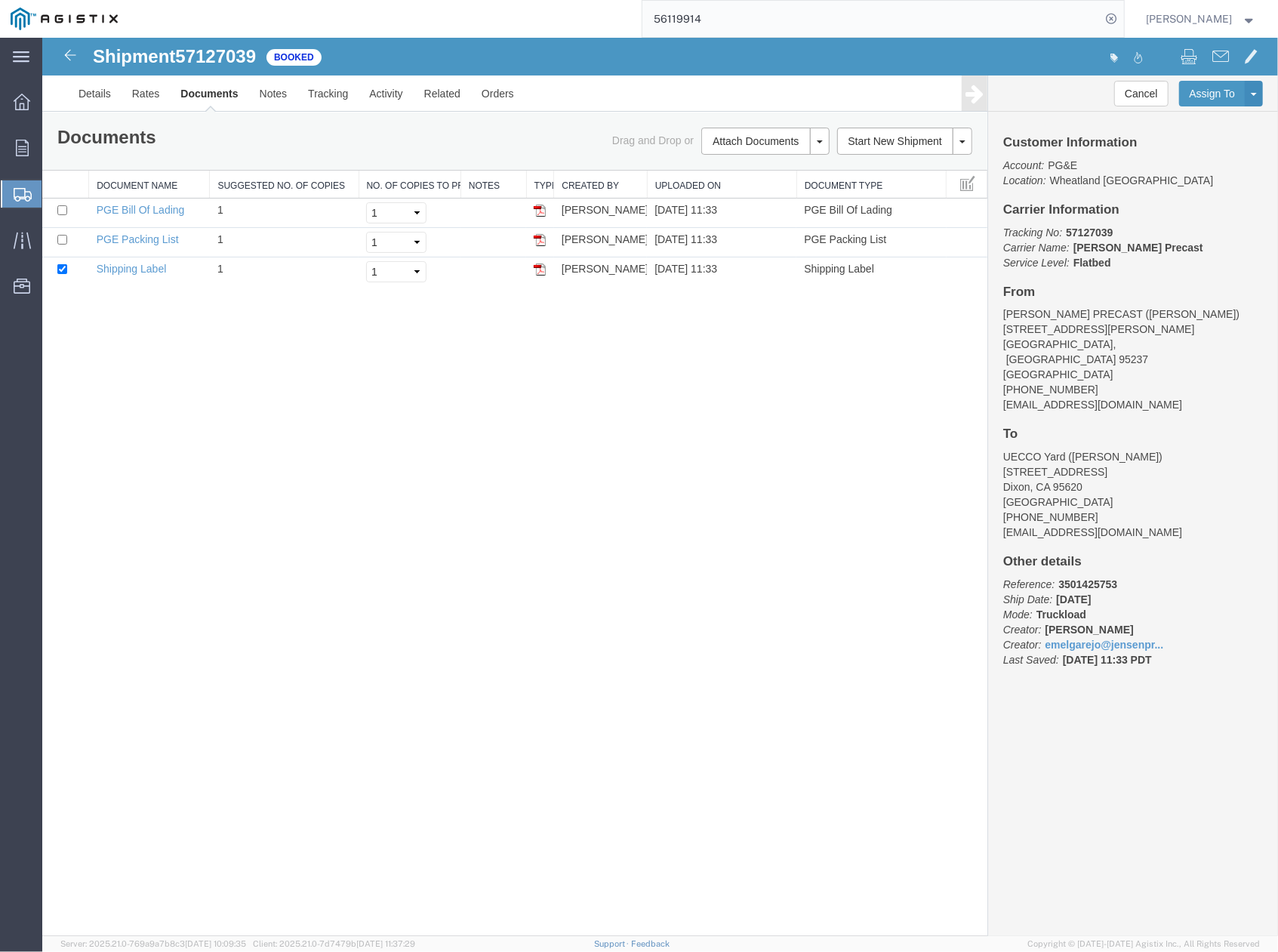
drag, startPoint x: 577, startPoint y: 456, endPoint x: 933, endPoint y: 42, distance: 546.0
click at [582, 455] on div "Shipment 57127039 3 of 3 Booked Details Rates Documents Notes Tracking Activity…" at bounding box center [659, 486] width 1236 height 898
